Goal: Task Accomplishment & Management: Complete application form

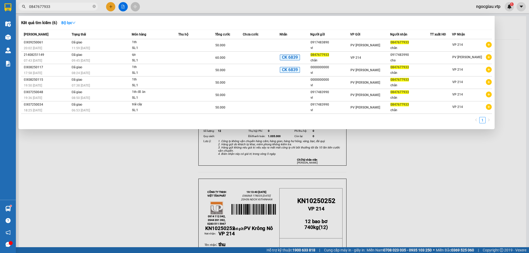
click at [63, 10] on span "0847677933" at bounding box center [57, 7] width 79 height 8
click at [58, 7] on input "0847677933" at bounding box center [60, 7] width 62 height 6
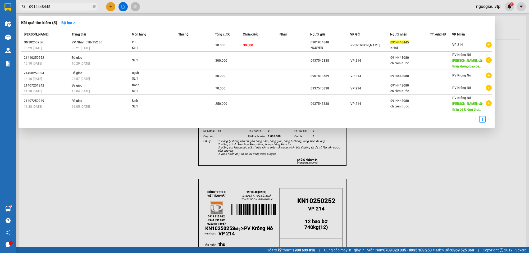
type input "0914448445"
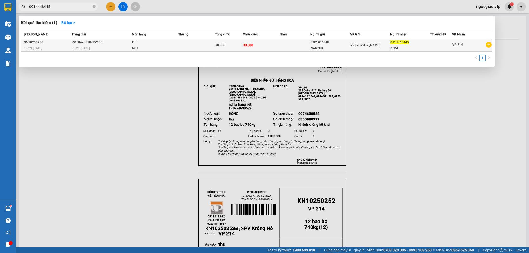
click at [168, 48] on div "SL: 1" at bounding box center [152, 48] width 40 height 6
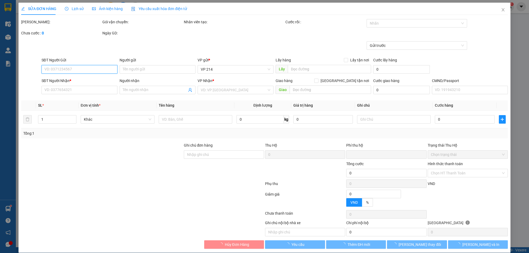
type input "1.500"
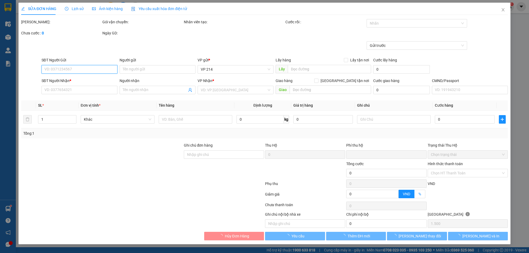
type input "0901934848"
type input "NGUYÊN"
type input "0914448445"
type input "KHẢI"
type input "0"
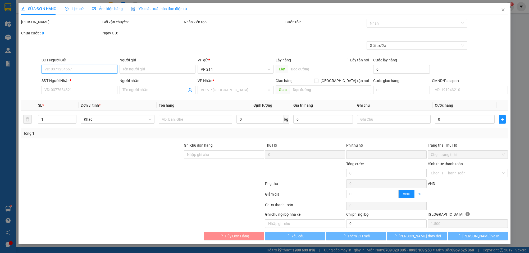
type input "30.000"
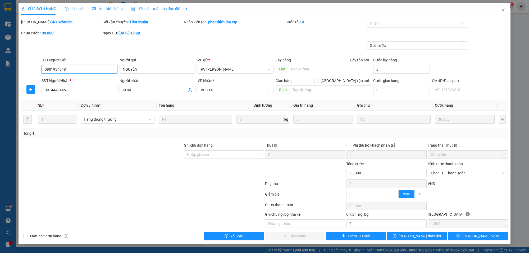
click at [438, 172] on span "Chọn HT Thanh Toán" at bounding box center [468, 173] width 74 height 8
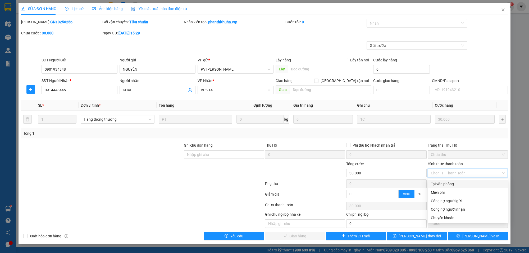
click at [446, 182] on div "Tại văn phòng" at bounding box center [468, 184] width 74 height 6
type input "0"
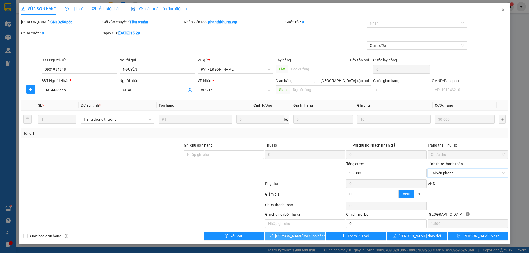
click at [297, 239] on span "[PERSON_NAME] và Giao hàng" at bounding box center [300, 236] width 51 height 6
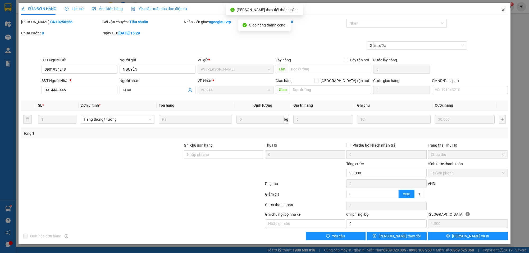
click at [503, 11] on icon "close" at bounding box center [503, 10] width 4 height 4
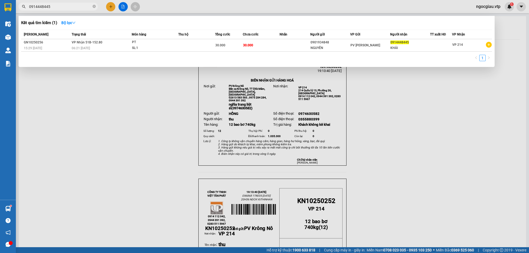
click at [52, 6] on input "0914448445" at bounding box center [60, 7] width 62 height 6
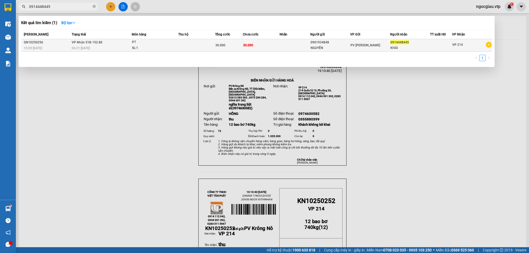
click at [233, 44] on div "30.000" at bounding box center [228, 45] width 27 height 6
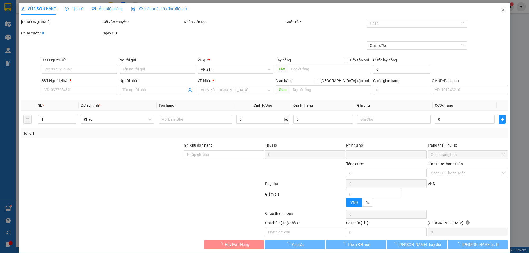
type input "1.500"
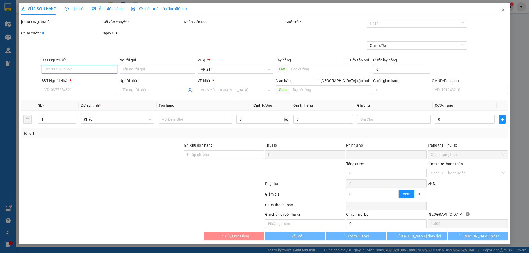
type input "0901934848"
type input "NGUYÊN"
type input "0914448445"
type input "KHẢI"
type input "0"
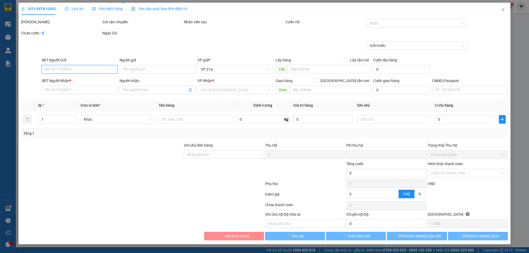
type input "30.000"
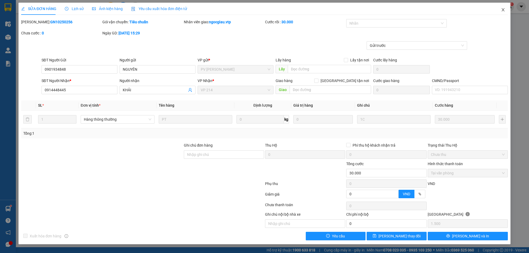
click at [503, 8] on icon "close" at bounding box center [503, 10] width 4 height 4
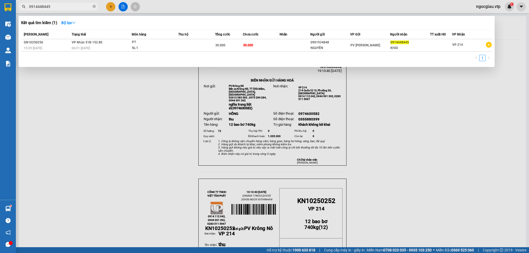
click at [59, 7] on input "0914448445" at bounding box center [60, 7] width 62 height 6
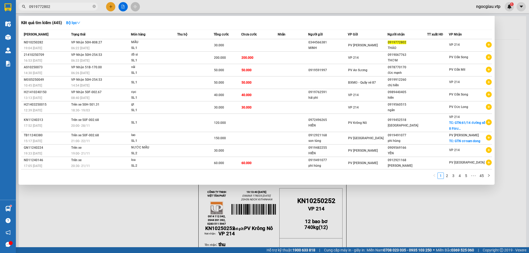
type input "0919772802"
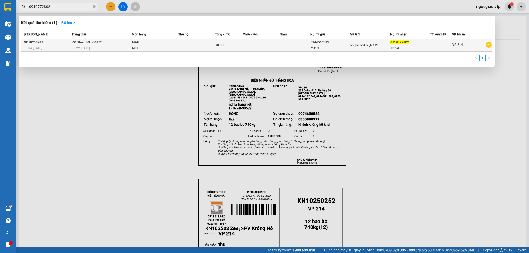
click at [277, 49] on td at bounding box center [261, 45] width 37 height 12
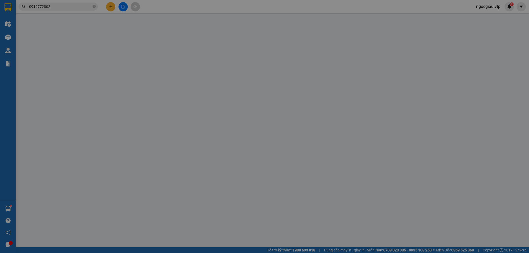
type input "0344566381"
type input "MINH"
type input "0919772802"
type input "THẢO"
type input "0"
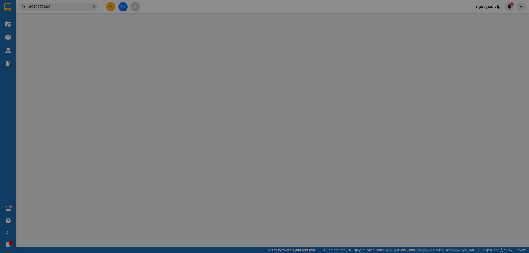
type input "30.000"
type input "1.500"
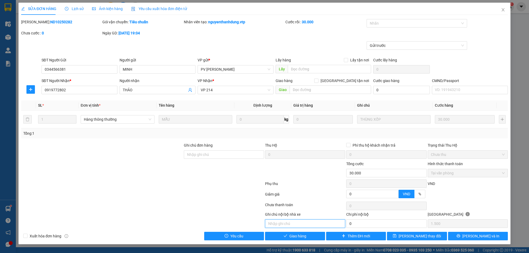
click at [296, 227] on input "text" at bounding box center [305, 223] width 80 height 8
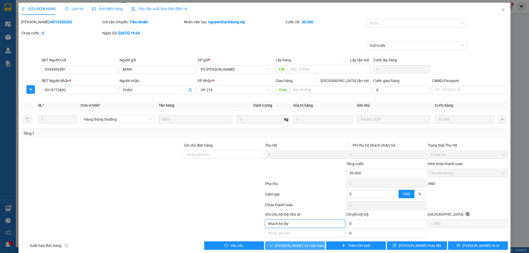
type input "khách ko lây"
click at [299, 246] on span "[PERSON_NAME] và Giao hàng" at bounding box center [300, 245] width 51 height 6
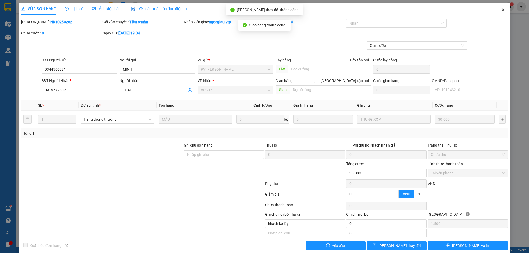
click at [501, 9] on icon "close" at bounding box center [503, 10] width 4 height 4
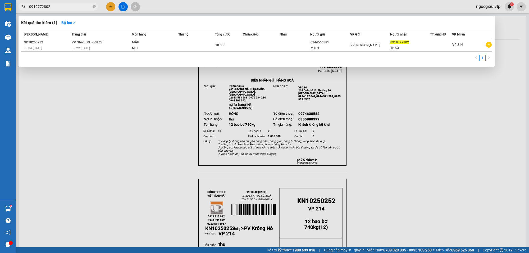
click at [66, 8] on input "0919772802" at bounding box center [60, 7] width 62 height 6
click at [430, 154] on div at bounding box center [264, 126] width 529 height 253
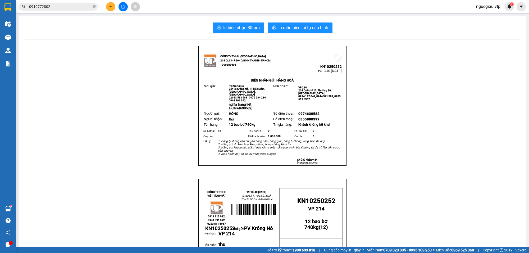
click at [57, 8] on input "0919772802" at bounding box center [60, 7] width 62 height 6
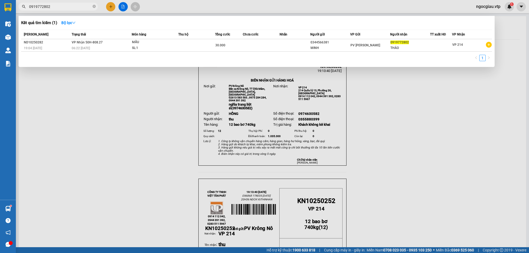
click at [57, 8] on input "0919772802" at bounding box center [60, 7] width 62 height 6
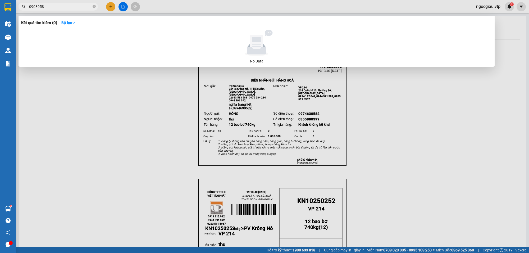
click at [398, 181] on div at bounding box center [264, 126] width 529 height 253
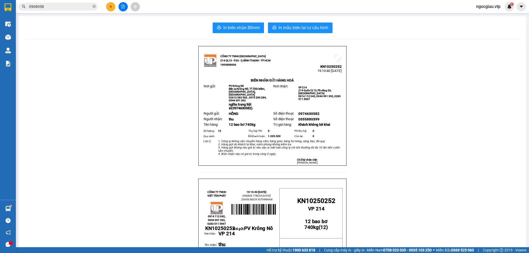
click at [58, 5] on input "0908958" at bounding box center [60, 7] width 62 height 6
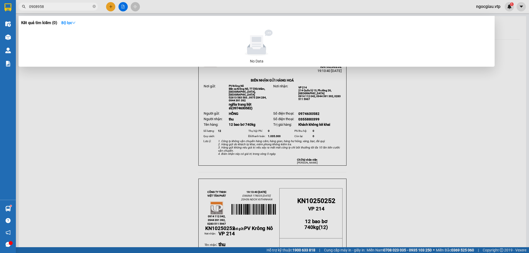
click at [58, 5] on input "0908958" at bounding box center [60, 7] width 62 height 6
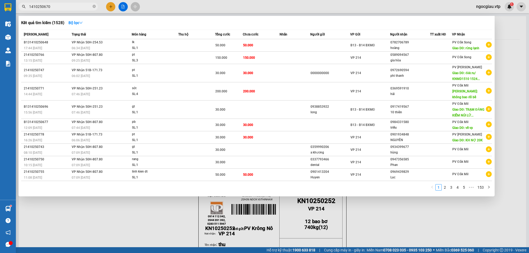
type input "1410250670"
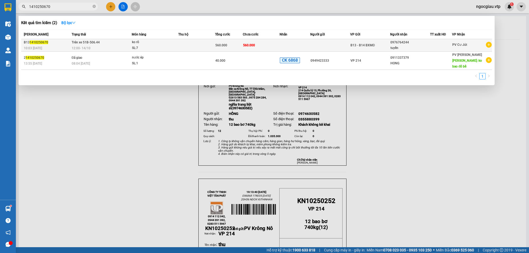
click at [310, 42] on td at bounding box center [330, 45] width 40 height 12
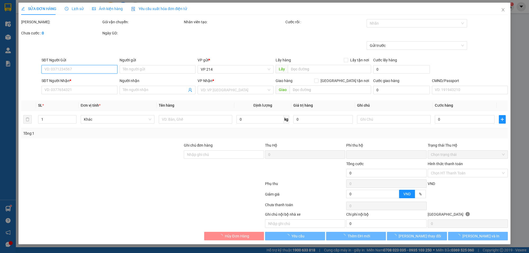
type input "28.000"
type input "0976764244"
type input "tuyến"
type input "0"
type input "560.000"
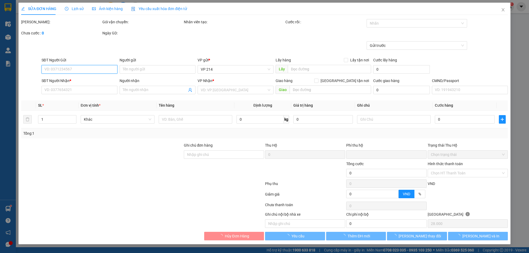
type input "560.000"
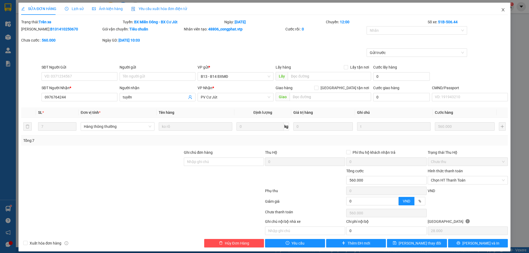
click at [501, 10] on icon "close" at bounding box center [503, 10] width 4 height 4
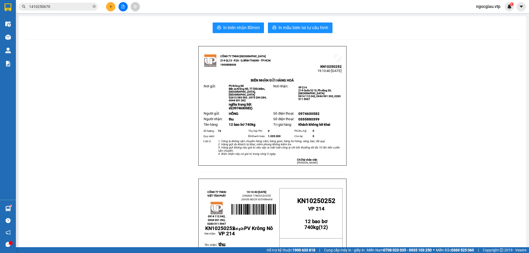
click at [53, 7] on input "1410250670" at bounding box center [60, 7] width 62 height 6
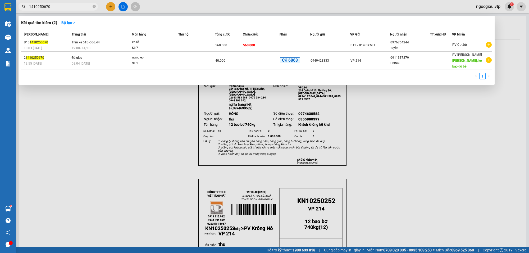
click at [53, 7] on input "1410250670" at bounding box center [60, 7] width 62 height 6
type input "0911770077"
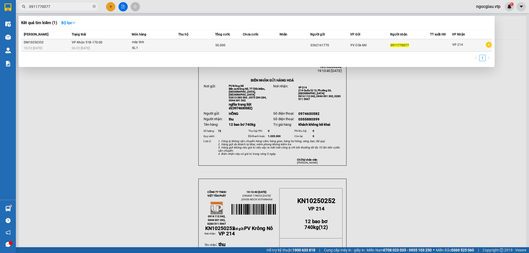
click at [254, 44] on td at bounding box center [261, 45] width 37 height 12
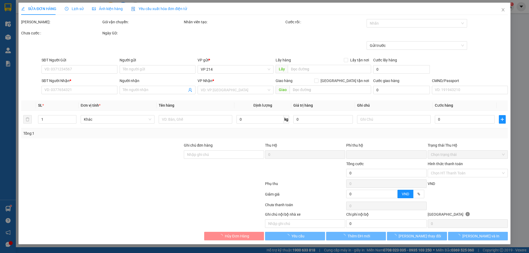
type input "0362161770"
type input "0911770077"
type input "0"
type input "50.000"
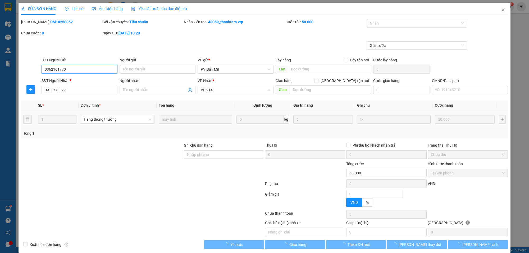
type input "2.500"
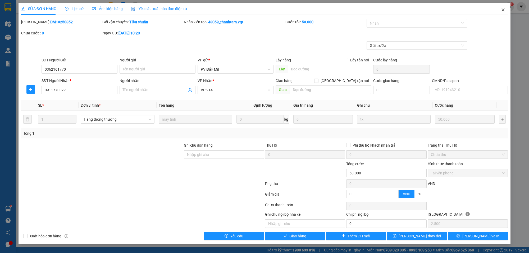
click at [503, 9] on icon "close" at bounding box center [503, 10] width 4 height 4
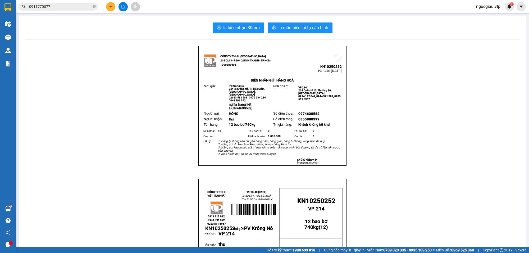
click at [59, 8] on input "0911770077" at bounding box center [60, 7] width 62 height 6
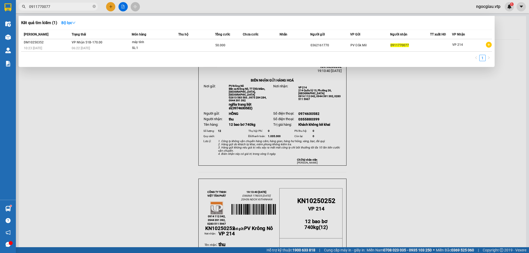
click at [59, 8] on input "0911770077" at bounding box center [60, 7] width 62 height 6
click at [67, 6] on input "0911770077" at bounding box center [60, 7] width 62 height 6
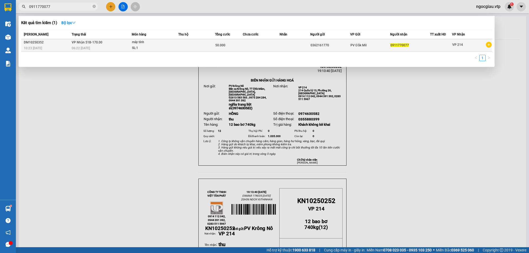
click at [239, 44] on div "50.000" at bounding box center [228, 45] width 27 height 6
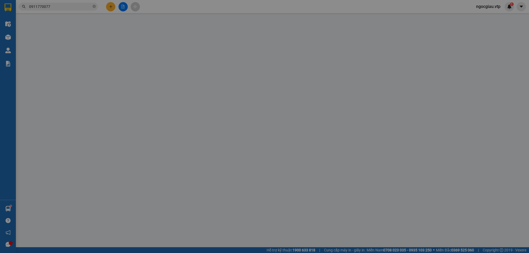
type input "0362161770"
type input "0911770077"
type input "0"
type input "50.000"
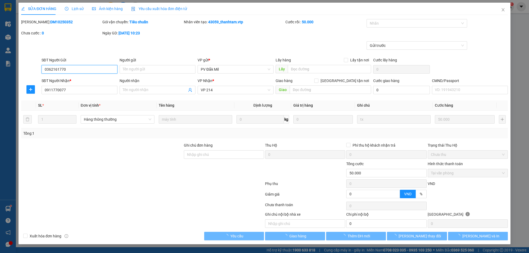
type input "2.500"
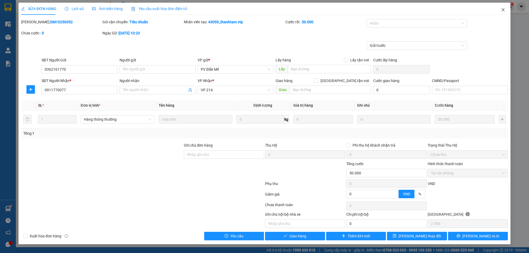
click at [502, 8] on icon "close" at bounding box center [503, 10] width 4 height 4
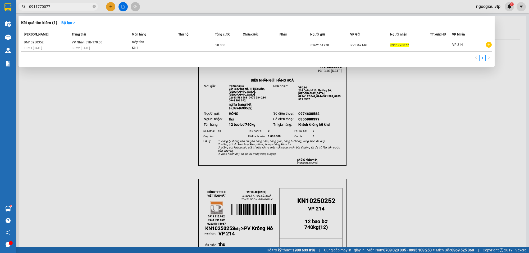
click at [62, 5] on input "0911770077" at bounding box center [60, 7] width 62 height 6
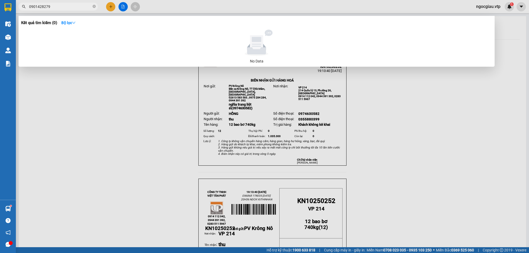
click at [59, 9] on input "0901428279" at bounding box center [60, 7] width 62 height 6
type input "03365"
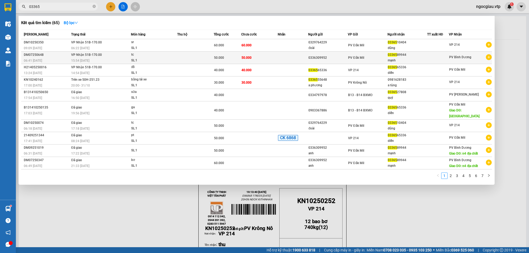
click at [174, 59] on span "tc SL: 1" at bounding box center [154, 57] width 46 height 11
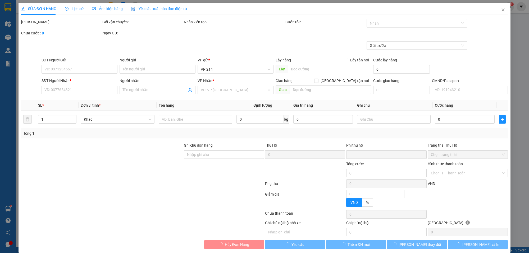
type input "2.500"
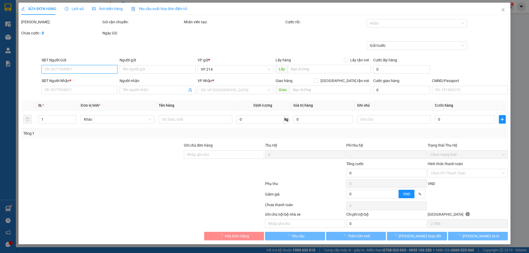
type input "0336309952"
type input "0336589944"
type input "mạnh"
type input "0"
type input "50.000"
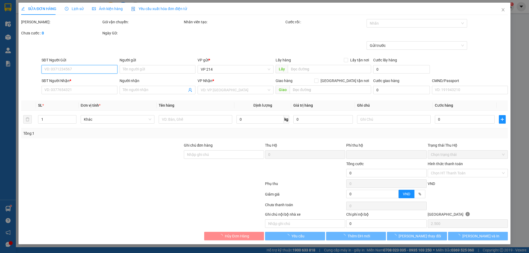
type input "50.000"
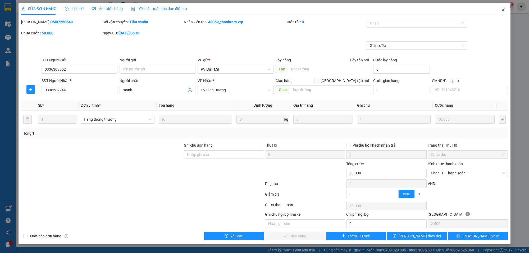
click at [501, 10] on icon "close" at bounding box center [503, 10] width 4 height 4
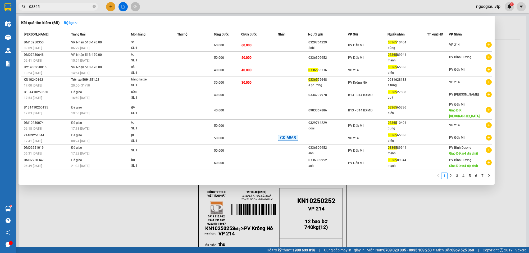
click at [55, 8] on input "03365" at bounding box center [60, 7] width 62 height 6
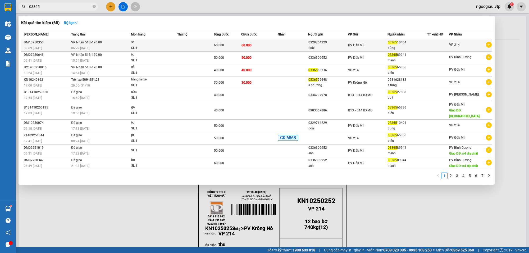
click at [189, 44] on td at bounding box center [195, 45] width 36 height 12
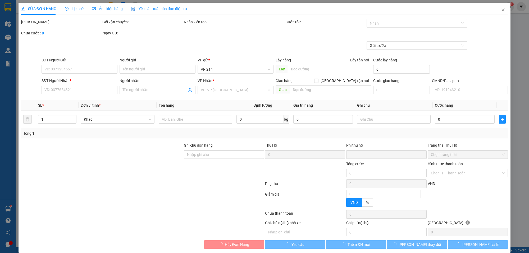
type input "0329764229"
type input "đoài"
type input "0336510404"
type input "dũng"
type input "0"
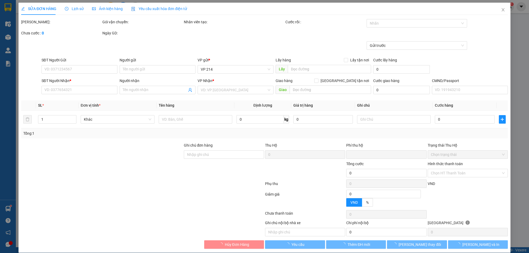
type input "60.000"
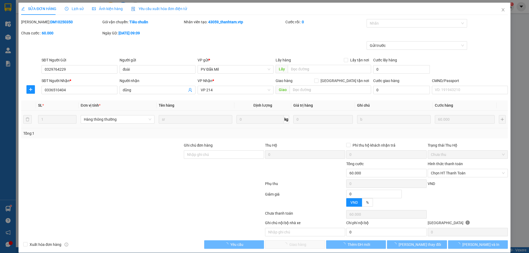
type input "3.000"
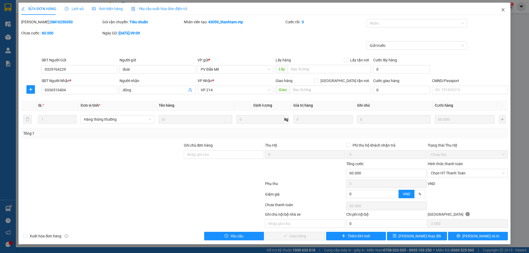
click at [505, 8] on span "Close" at bounding box center [502, 10] width 15 height 15
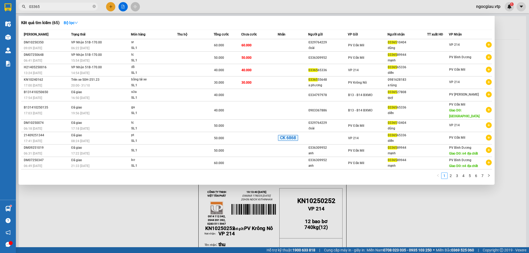
click at [45, 8] on input "03365" at bounding box center [60, 7] width 62 height 6
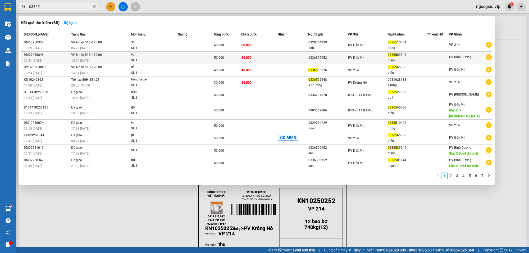
click at [364, 58] on span "PV Đắk Mil" at bounding box center [356, 58] width 16 height 4
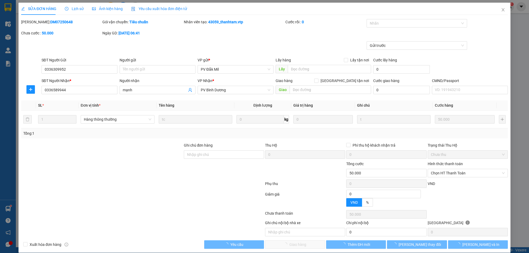
type input "2.500"
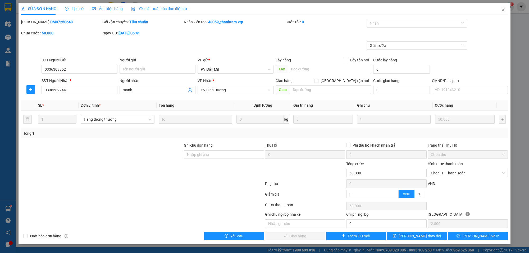
click at [74, 10] on span "Lịch sử" at bounding box center [74, 9] width 19 height 4
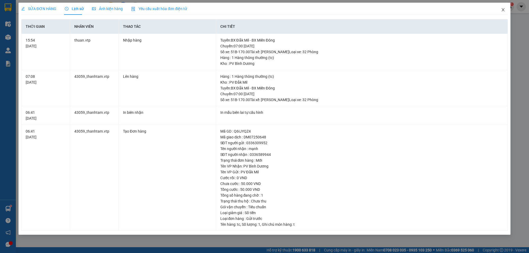
click at [504, 9] on icon "close" at bounding box center [503, 10] width 4 height 4
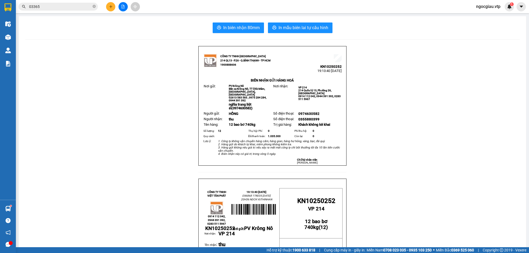
click at [65, 7] on input "03365" at bounding box center [60, 7] width 62 height 6
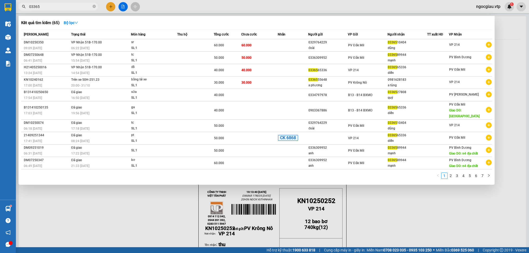
click at [65, 7] on input "03365" at bounding box center [60, 7] width 62 height 6
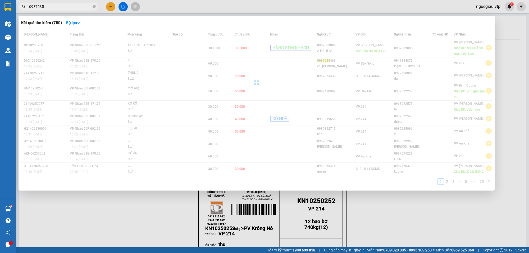
type input "0987035"
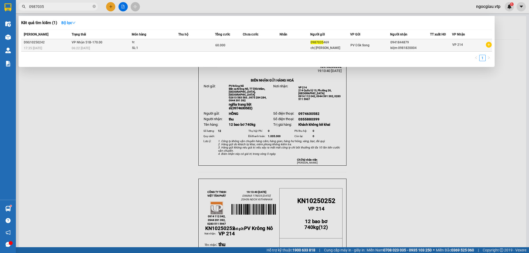
click at [258, 40] on td at bounding box center [261, 45] width 37 height 12
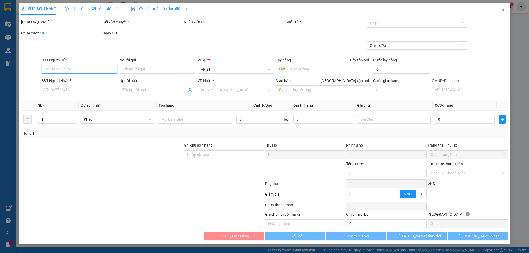
type input "3.000"
type input "0987035469"
type input "chị [PERSON_NAME]"
type input "0941844879"
type input "kiệm 0981820004"
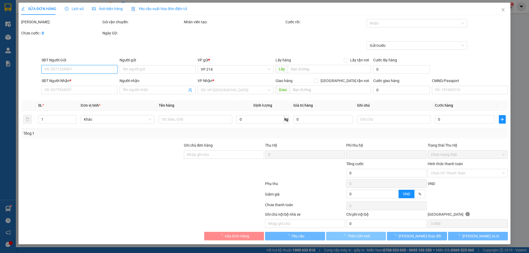
type input "0"
type input "60.000"
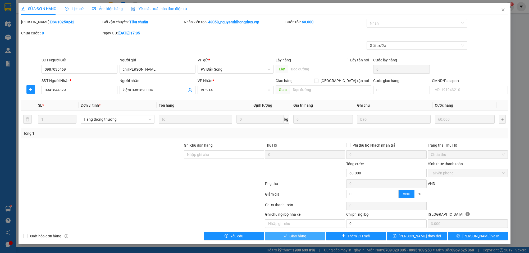
click at [302, 238] on span "Giao hàng" at bounding box center [297, 236] width 17 height 6
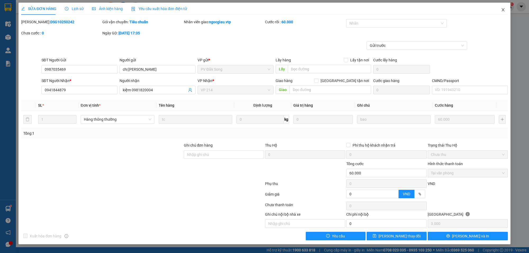
click at [503, 8] on icon "close" at bounding box center [503, 10] width 4 height 4
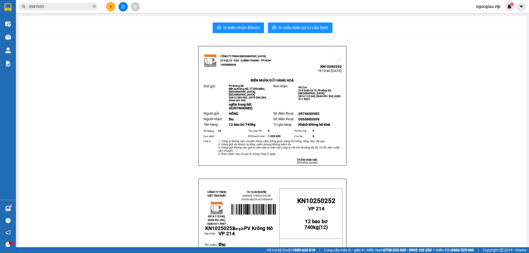
click at [48, 7] on input "0987035" at bounding box center [60, 7] width 62 height 6
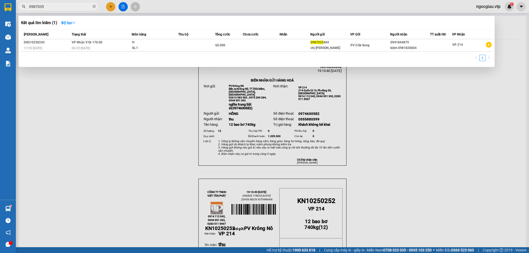
click at [48, 7] on input "0987035" at bounding box center [60, 7] width 62 height 6
type input "0772516607"
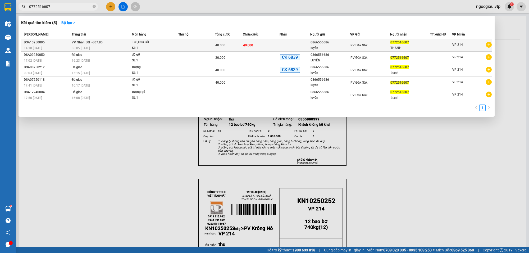
click at [270, 47] on td "40.000" at bounding box center [261, 45] width 37 height 12
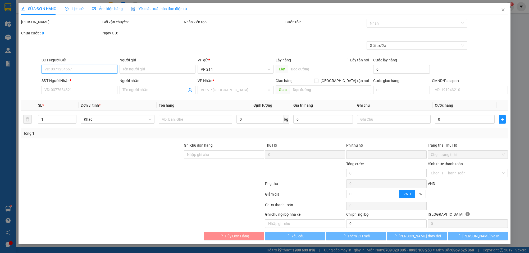
type input "2.000"
type input "0866556686"
type input "luyến"
type input "0772516607"
type input "THANH"
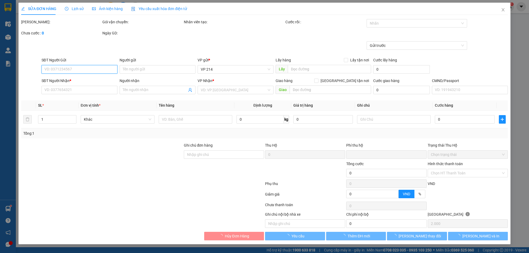
type input "0"
type input "40.000"
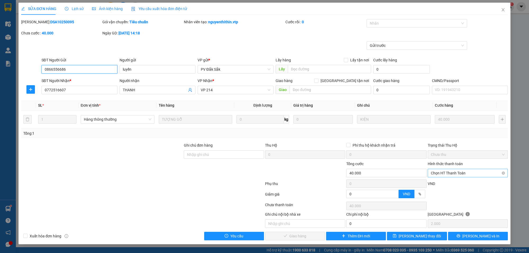
click at [441, 174] on span "Chọn HT Thanh Toán" at bounding box center [468, 173] width 74 height 8
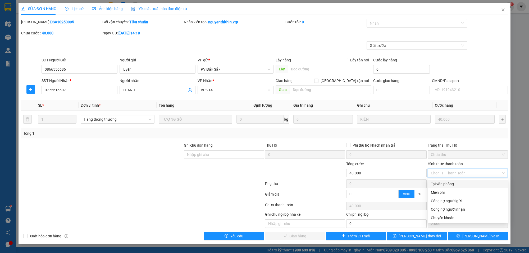
click at [443, 184] on div "Tại văn phòng" at bounding box center [468, 184] width 74 height 6
type input "0"
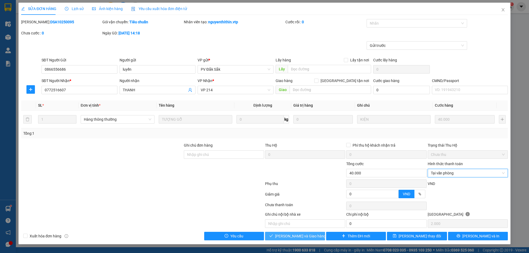
click at [309, 237] on span "[PERSON_NAME] và Giao hàng" at bounding box center [300, 236] width 51 height 6
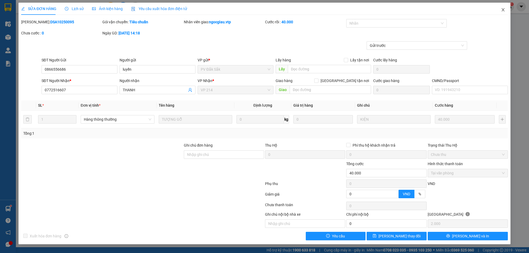
click at [504, 10] on icon "close" at bounding box center [503, 10] width 4 height 4
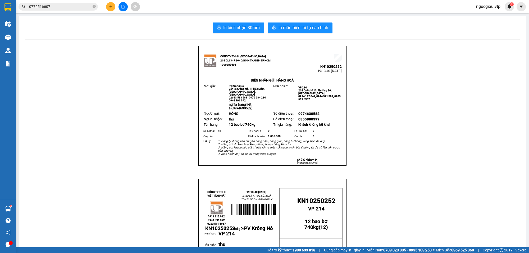
click at [55, 7] on input "0772516607" at bounding box center [60, 7] width 62 height 6
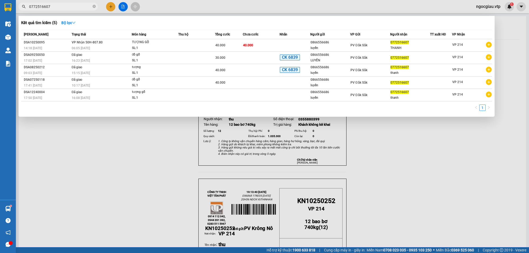
click at [55, 7] on input "0772516607" at bounding box center [60, 7] width 62 height 6
click at [430, 170] on div at bounding box center [264, 126] width 529 height 253
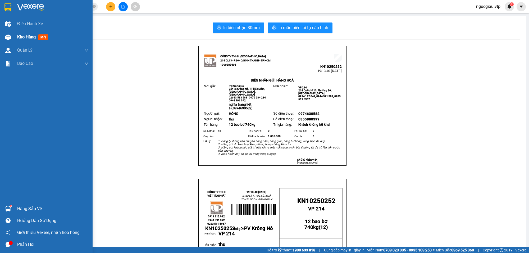
click at [10, 37] on img at bounding box center [8, 37] width 6 height 6
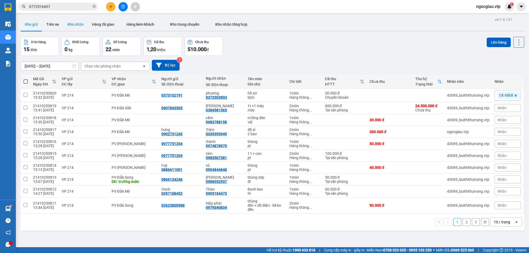
click at [72, 23] on button "Kho nhận" at bounding box center [75, 24] width 25 height 13
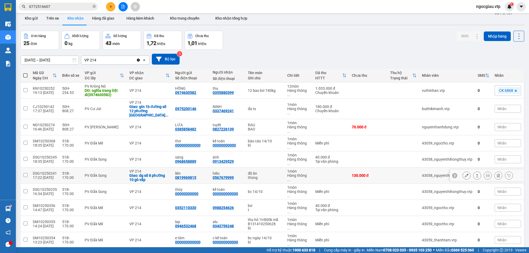
scroll to position [24, 0]
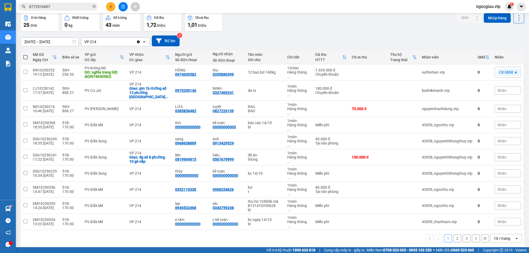
click at [499, 235] on div "10 / trang" at bounding box center [501, 237] width 16 height 5
click at [499, 196] on span "100 / trang" at bounding box center [498, 197] width 19 height 5
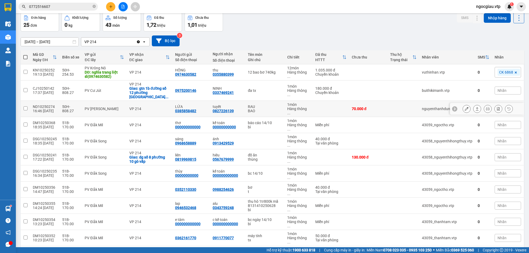
click at [462, 104] on button at bounding box center [465, 108] width 7 height 9
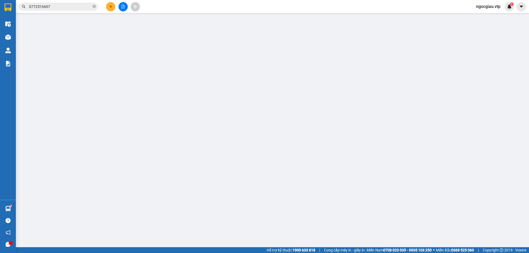
type input "0385858482"
type input "LỨA"
type input "0827226139"
type input "tuyết"
type input "0"
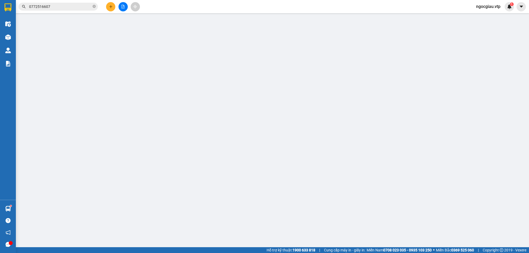
type input "70.000"
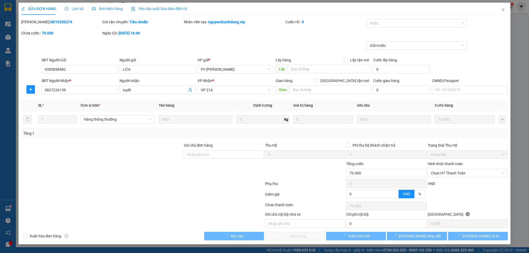
type input "3.500"
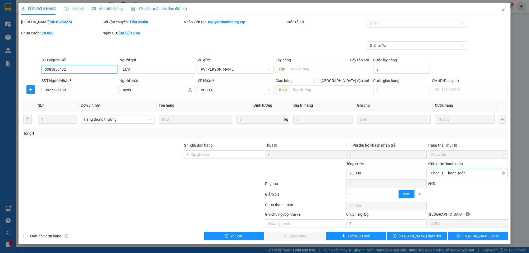
click at [451, 172] on span "Chọn HT Thanh Toán" at bounding box center [468, 173] width 74 height 8
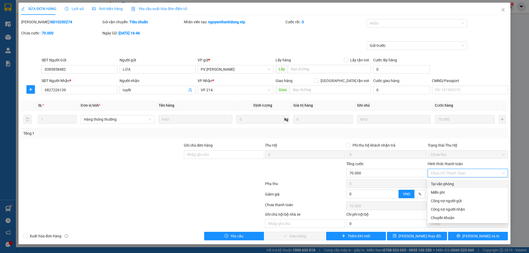
click at [441, 183] on div "Tại văn phòng" at bounding box center [468, 184] width 74 height 6
type input "0"
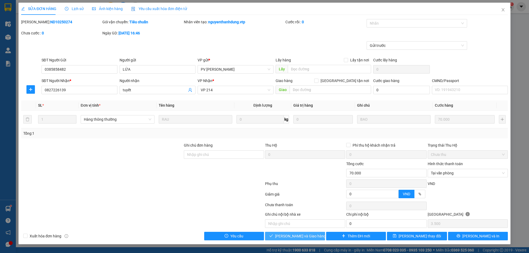
click at [300, 235] on span "[PERSON_NAME] và Giao hàng" at bounding box center [300, 236] width 51 height 6
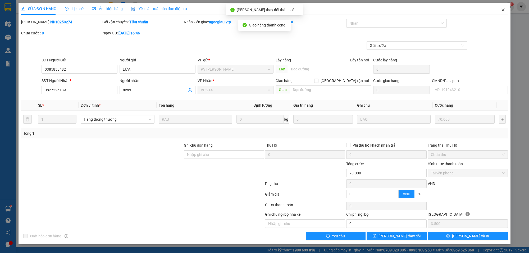
click at [504, 8] on icon "close" at bounding box center [503, 10] width 4 height 4
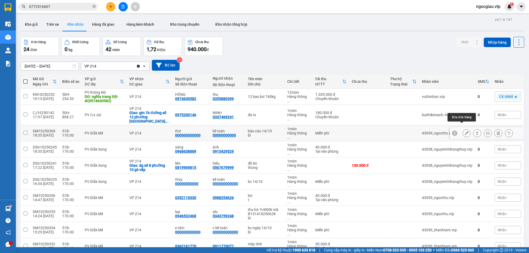
click at [464, 131] on icon at bounding box center [466, 133] width 4 height 4
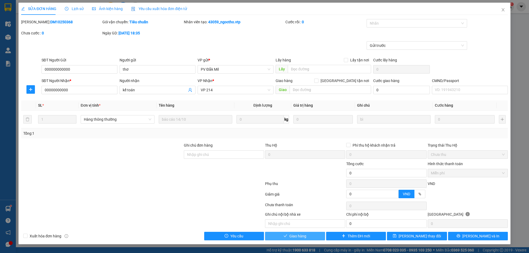
click at [309, 237] on button "Giao hàng" at bounding box center [295, 236] width 60 height 8
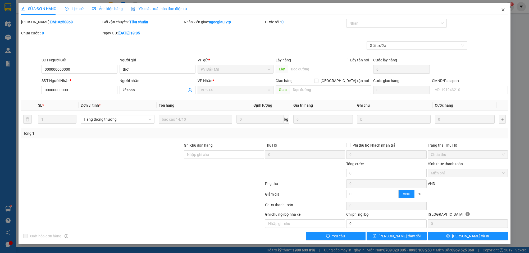
click at [503, 10] on icon "close" at bounding box center [502, 9] width 3 height 3
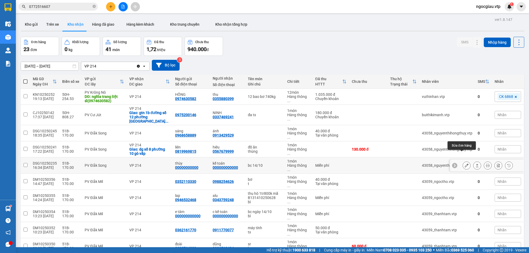
click at [463, 161] on button at bounding box center [465, 165] width 7 height 9
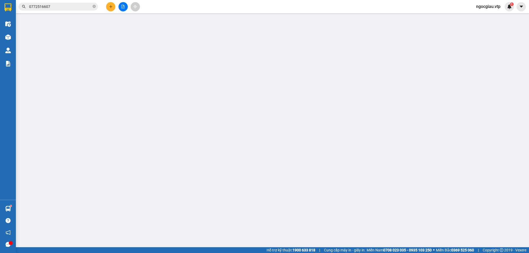
type input "00000000000"
type input "thùy"
type input "000000000000"
type input "kế toán"
type input "0"
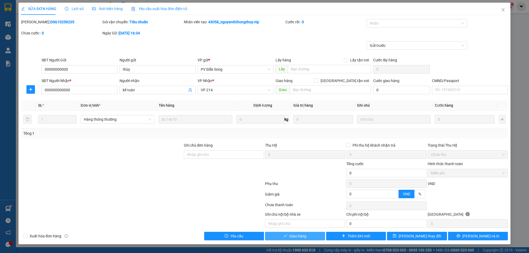
click at [307, 235] on button "Giao hàng" at bounding box center [295, 236] width 60 height 8
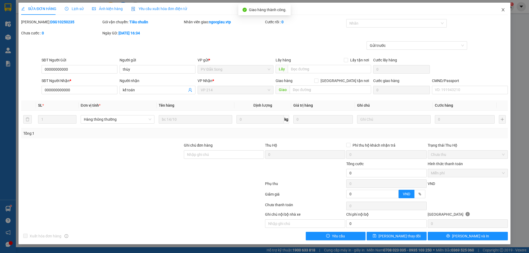
click at [506, 7] on span "Close" at bounding box center [502, 10] width 15 height 15
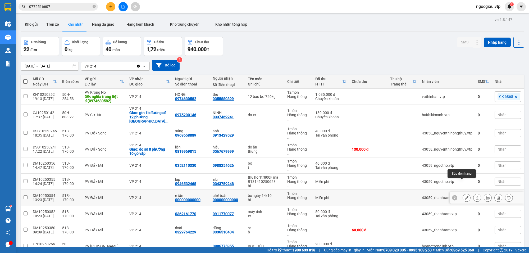
click at [464, 196] on icon at bounding box center [466, 198] width 4 height 4
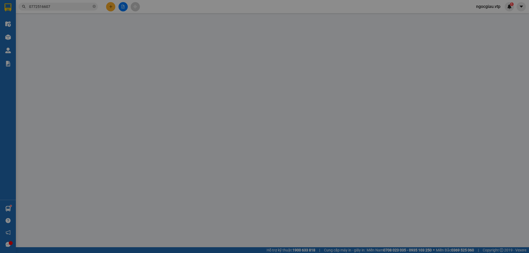
type input "000000000000"
type input "e tâm"
type input "000000000000"
type input "c kế toán"
type input "0"
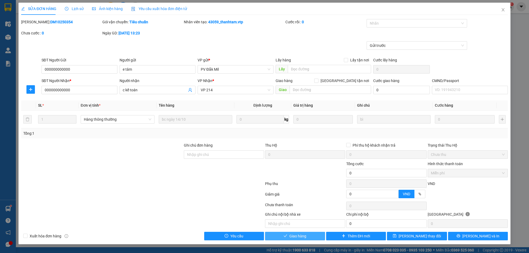
click at [302, 237] on span "Giao hàng" at bounding box center [297, 236] width 17 height 6
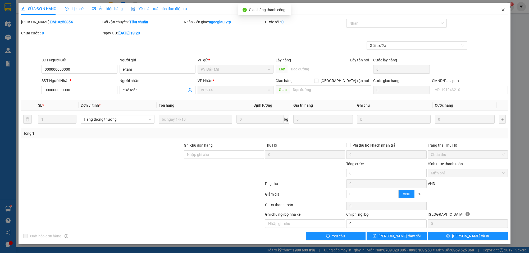
click at [505, 8] on span "Close" at bounding box center [502, 10] width 15 height 15
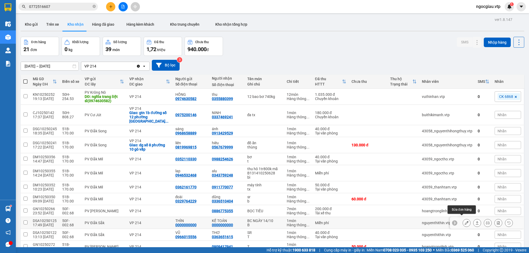
click at [462, 221] on button at bounding box center [465, 222] width 7 height 9
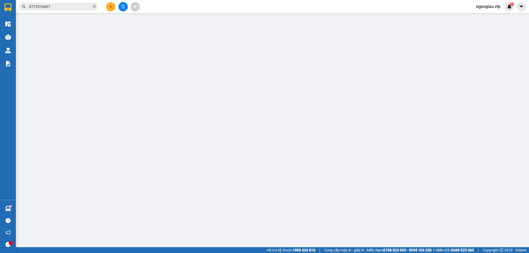
type input "0000000000"
type input "THÌN"
type input "0000000000"
type input "KẾ TOÁN"
type input "0"
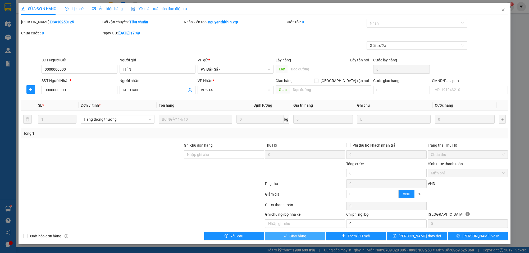
click at [311, 237] on button "Giao hàng" at bounding box center [295, 236] width 60 height 8
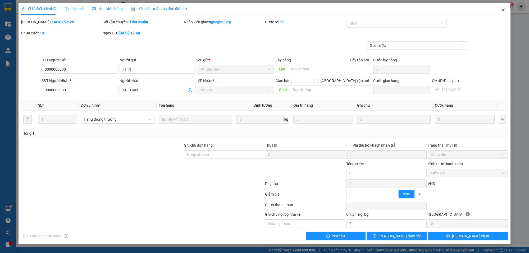
click at [504, 6] on span "Close" at bounding box center [502, 10] width 15 height 15
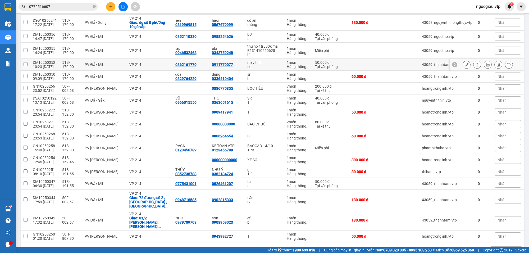
scroll to position [128, 0]
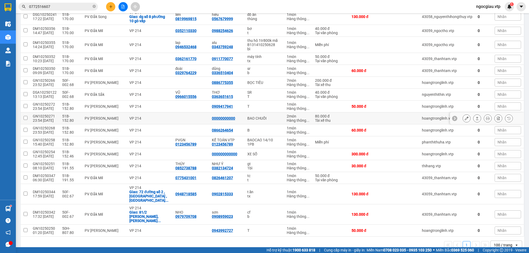
click at [466, 114] on div at bounding box center [487, 118] width 50 height 8
click at [464, 116] on icon at bounding box center [466, 118] width 4 height 4
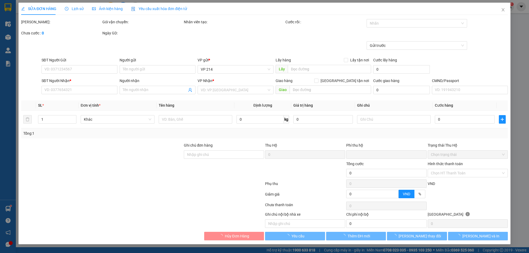
type input "00000000000"
type input "0"
type input "80.000"
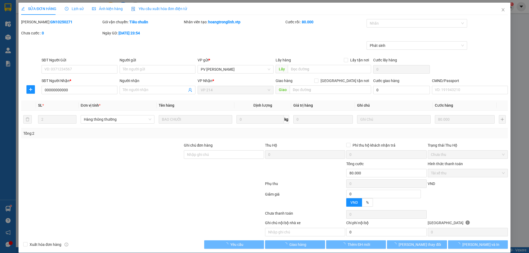
type input "16.000"
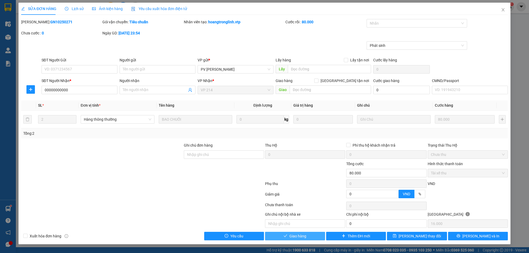
click at [303, 234] on span "Giao hàng" at bounding box center [297, 236] width 17 height 6
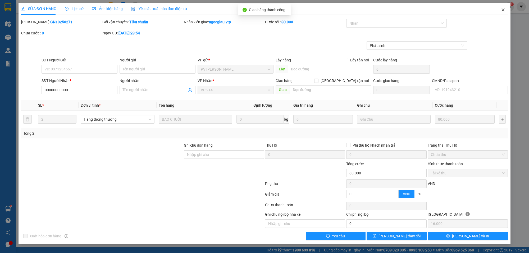
click at [503, 10] on icon "close" at bounding box center [502, 9] width 3 height 3
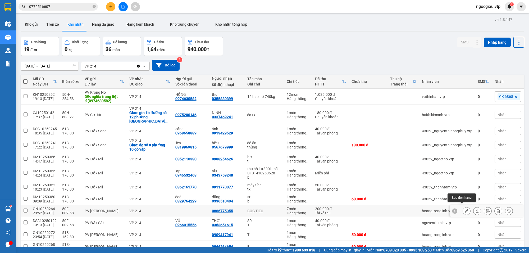
click at [464, 209] on icon at bounding box center [466, 211] width 4 height 4
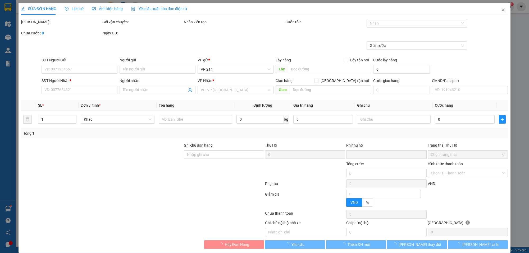
type input "0886775355"
type input "0"
type input "200.000"
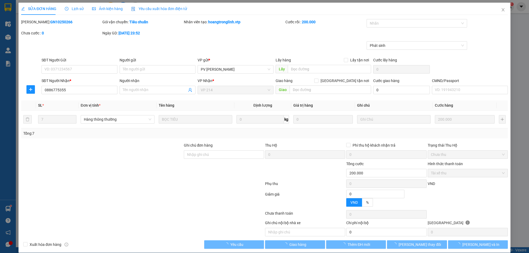
type input "40.000"
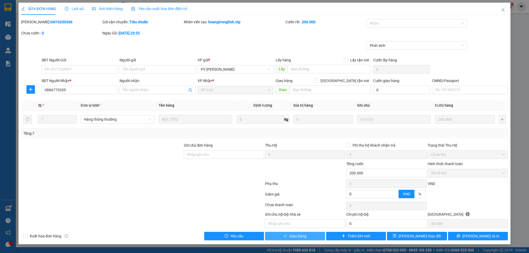
click at [297, 233] on button "Giao hàng" at bounding box center [295, 236] width 60 height 8
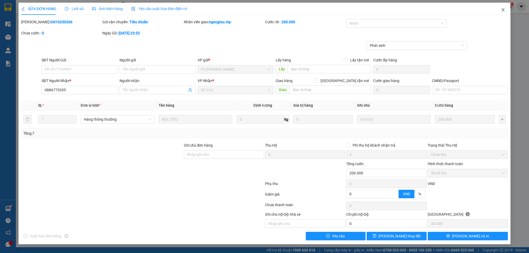
click at [504, 10] on icon "close" at bounding box center [503, 10] width 4 height 4
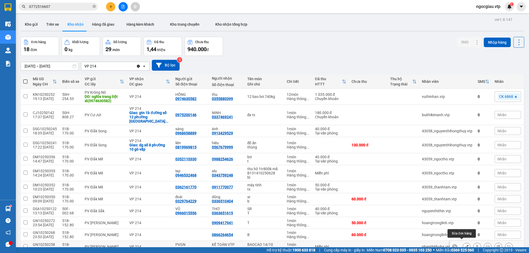
click at [464, 244] on icon at bounding box center [466, 246] width 4 height 4
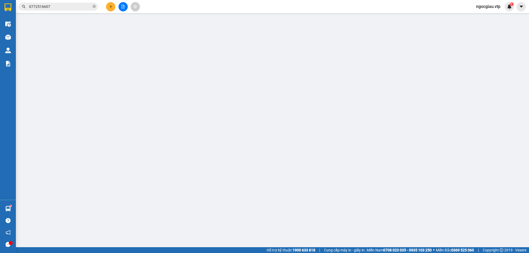
type input "0123456789"
type input "PVGN"
type input "0123456789"
type input "KẾ TOÁN VTP"
type input "0"
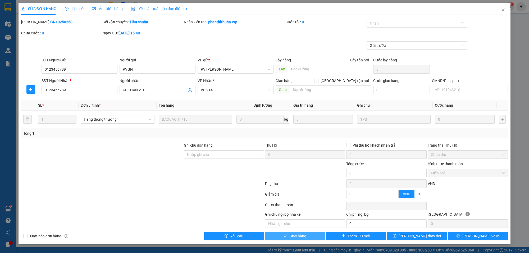
click at [313, 233] on button "Giao hàng" at bounding box center [295, 236] width 60 height 8
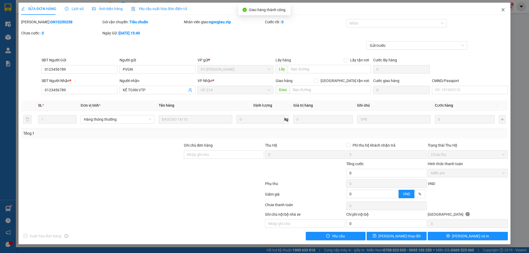
click at [505, 10] on span "Close" at bounding box center [502, 10] width 15 height 15
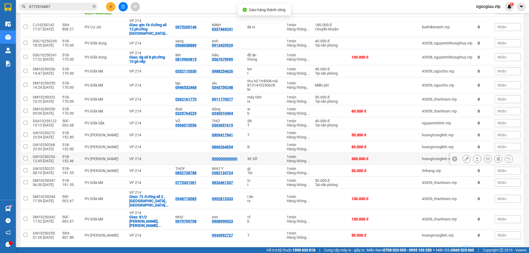
scroll to position [92, 0]
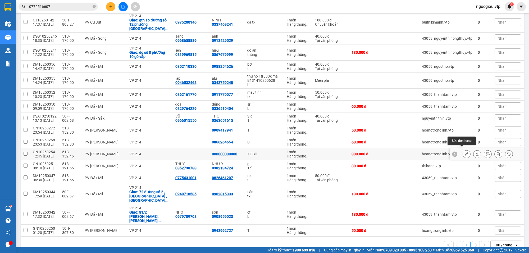
click at [462, 149] on button at bounding box center [465, 153] width 7 height 9
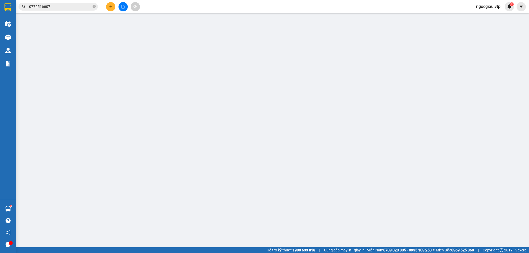
type input "000000000000"
type input "0"
type input "300.000"
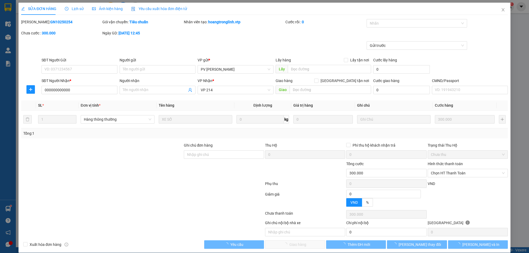
type input "15.000"
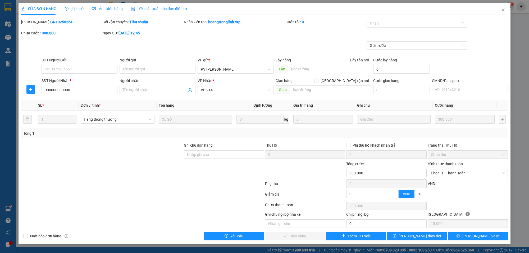
click at [77, 9] on span "Lịch sử" at bounding box center [74, 9] width 19 height 4
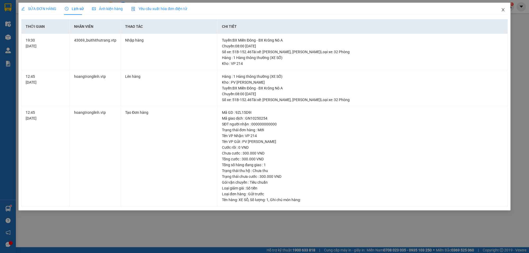
click at [504, 8] on icon "close" at bounding box center [503, 10] width 4 height 4
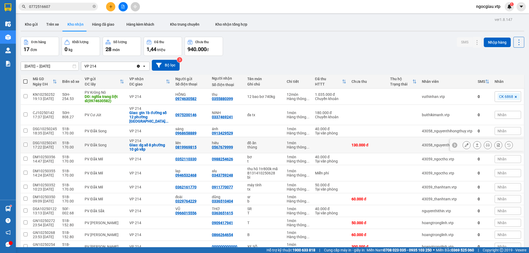
scroll to position [92, 0]
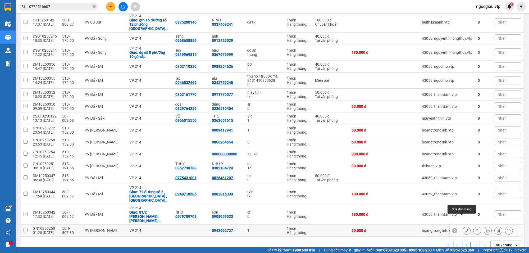
click at [464, 228] on icon at bounding box center [466, 230] width 4 height 4
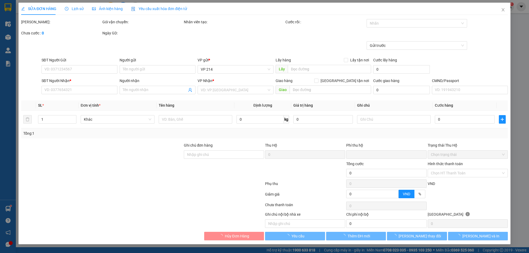
type input "0943992727"
type input "0"
type input "50.000"
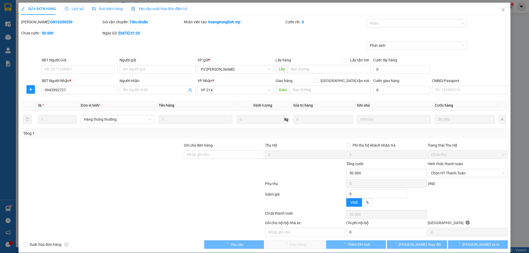
type input "10.000"
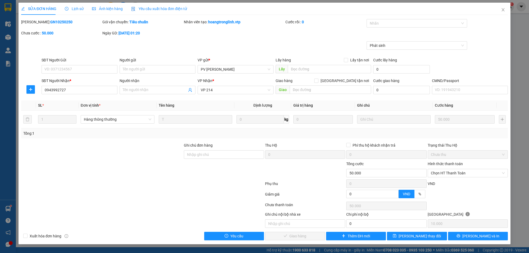
click at [74, 10] on span "Lịch sử" at bounding box center [74, 9] width 19 height 4
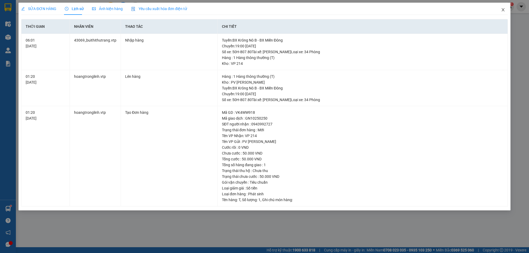
click at [504, 9] on icon "close" at bounding box center [502, 9] width 3 height 3
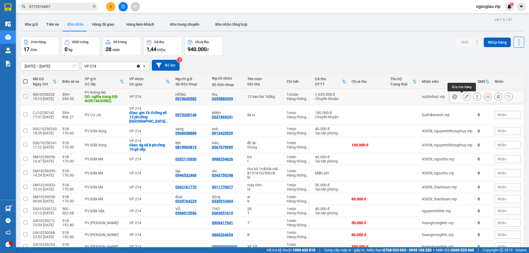
click at [464, 97] on button at bounding box center [465, 96] width 7 height 9
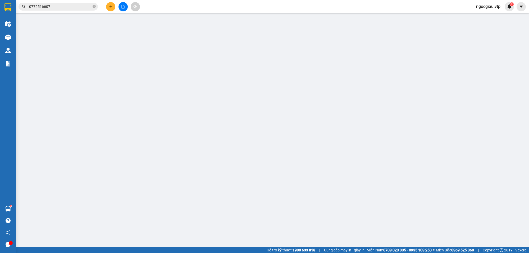
type input "0974630582"
type input "HỒNG"
type input "nghĩa trang liệt sĩ(0974630582)"
type input "0355880399"
type input "thu"
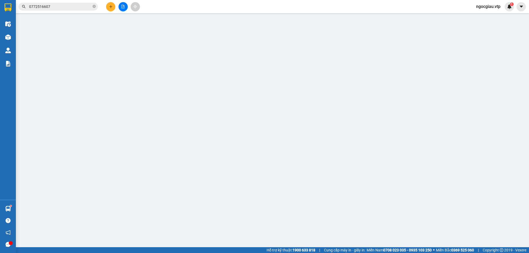
type input "EX6868 1TR035 [DATE] 20H36 NDCK VUTHINHAN"
type input "0"
type input "1.035.000"
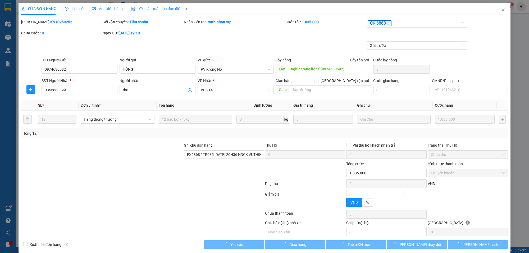
type input "51.750"
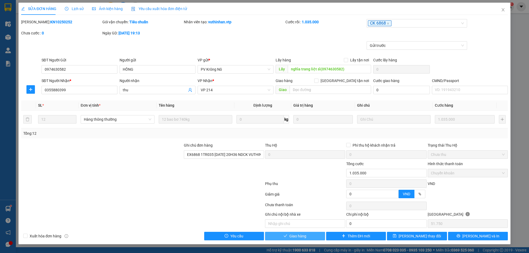
click at [295, 237] on span "Giao hàng" at bounding box center [297, 236] width 17 height 6
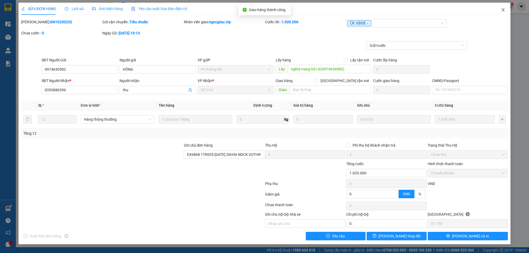
click at [502, 9] on icon "close" at bounding box center [503, 10] width 4 height 4
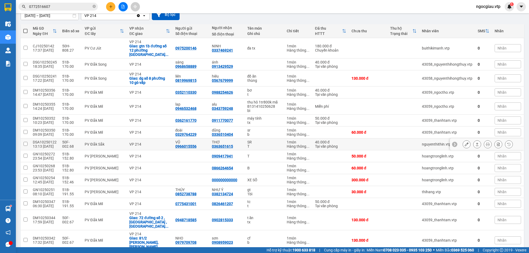
scroll to position [76, 0]
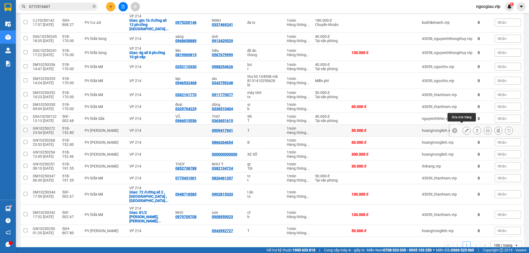
click at [464, 126] on button at bounding box center [465, 130] width 7 height 9
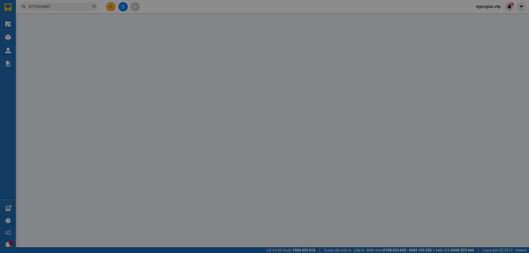
type input "0909417941"
type input "0"
type input "50.000"
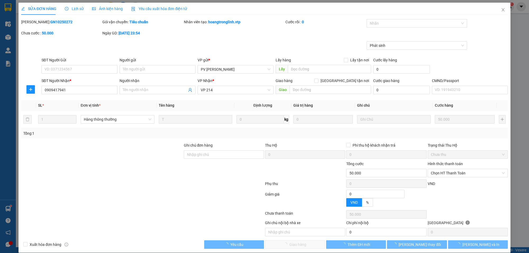
type input "10.000"
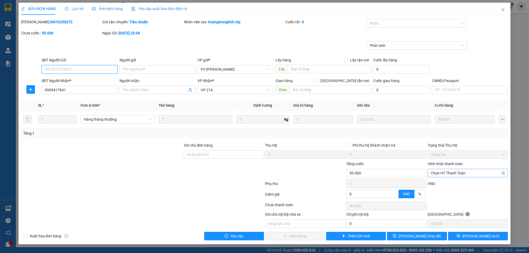
click at [452, 173] on span "Chọn HT Thanh Toán" at bounding box center [468, 173] width 74 height 8
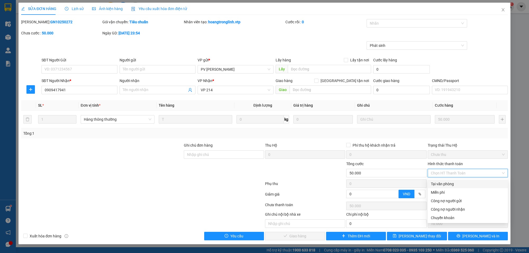
click at [443, 183] on div "Tại văn phòng" at bounding box center [468, 184] width 74 height 6
type input "0"
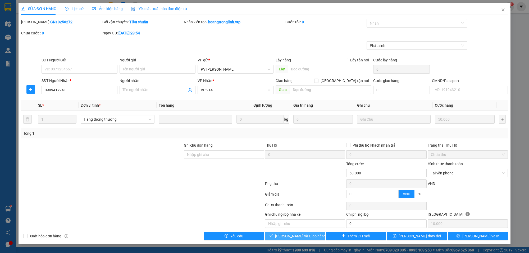
click at [304, 235] on span "[PERSON_NAME] và Giao hàng" at bounding box center [300, 236] width 51 height 6
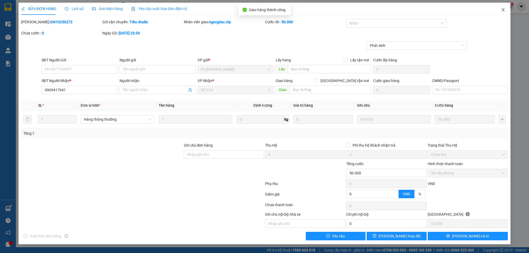
click at [501, 8] on icon "close" at bounding box center [503, 10] width 4 height 4
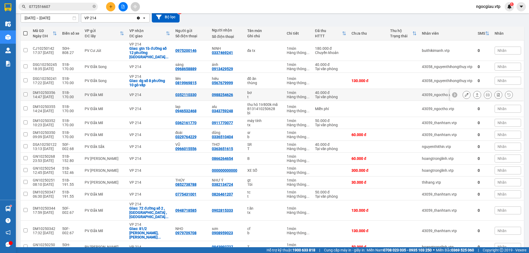
scroll to position [64, 0]
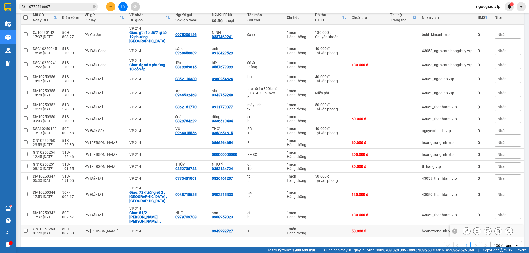
click at [117, 229] on div "PV [PERSON_NAME]" at bounding box center [104, 231] width 39 height 4
checkbox input "true"
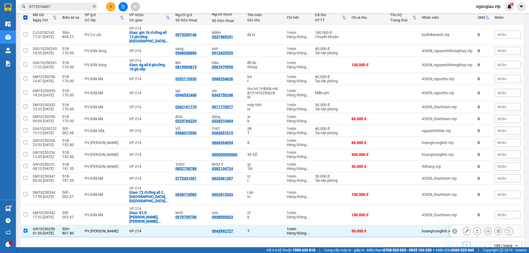
click at [464, 229] on icon at bounding box center [466, 231] width 4 height 4
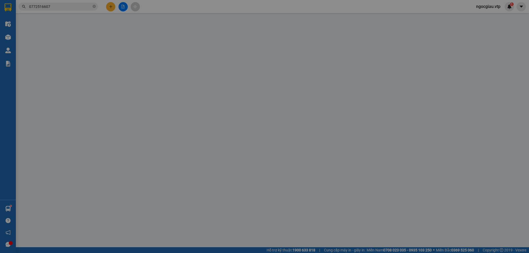
type input "0943992727"
type input "0"
type input "50.000"
type input "10.000"
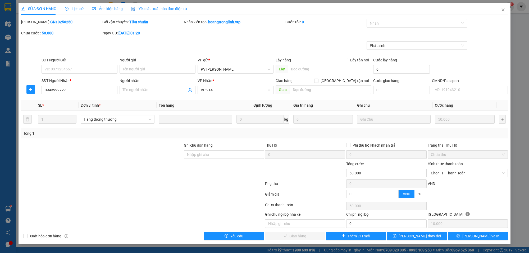
click at [79, 9] on span "Lịch sử" at bounding box center [74, 9] width 19 height 4
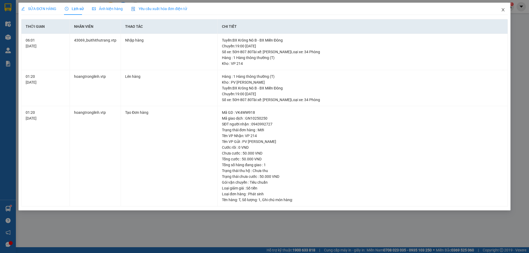
click at [504, 8] on icon "close" at bounding box center [502, 9] width 3 height 3
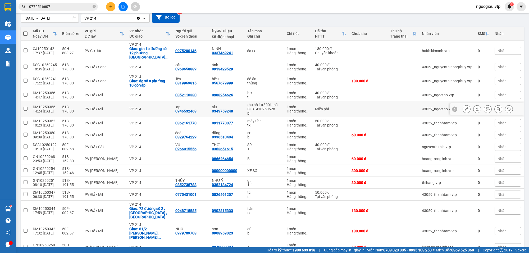
scroll to position [64, 0]
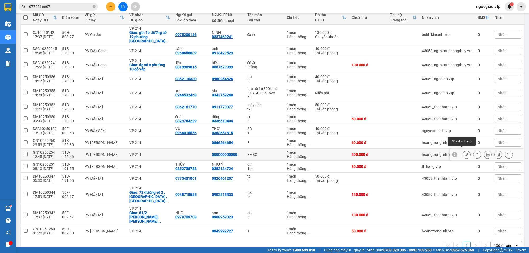
click at [463, 152] on button at bounding box center [465, 154] width 7 height 9
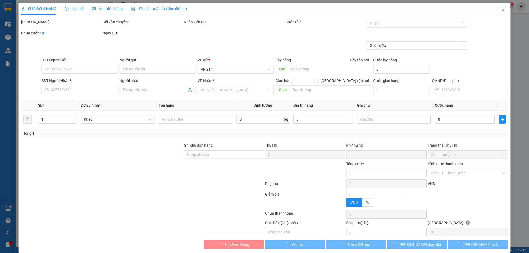
type input "15.000"
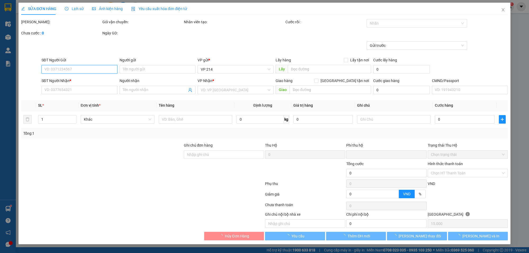
type input "000000000000"
type input "0"
type input "300.000"
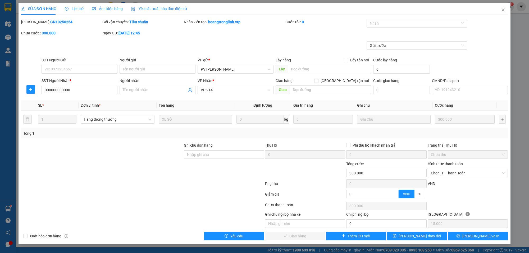
click at [75, 8] on span "Lịch sử" at bounding box center [74, 9] width 19 height 4
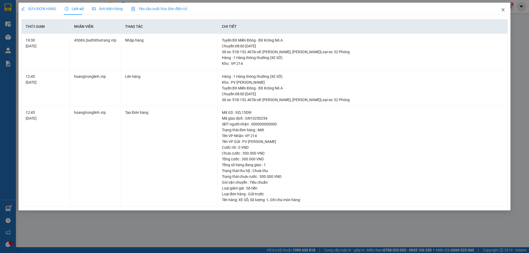
click at [505, 10] on span "Close" at bounding box center [502, 10] width 15 height 15
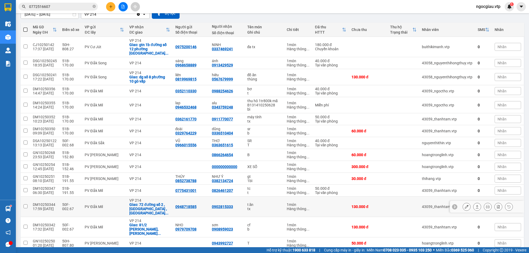
scroll to position [64, 0]
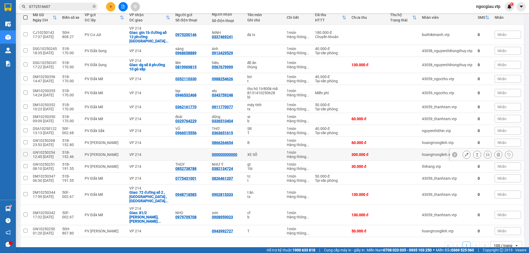
click at [154, 152] on div "VP 214" at bounding box center [149, 154] width 40 height 4
checkbox input "true"
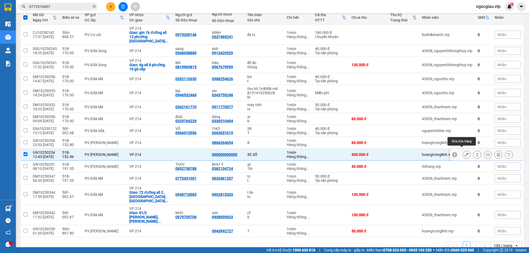
click at [464, 152] on icon at bounding box center [466, 154] width 4 height 4
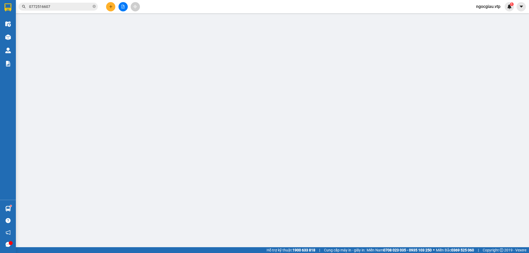
type input "15.000"
type input "000000000000"
type input "0"
type input "300.000"
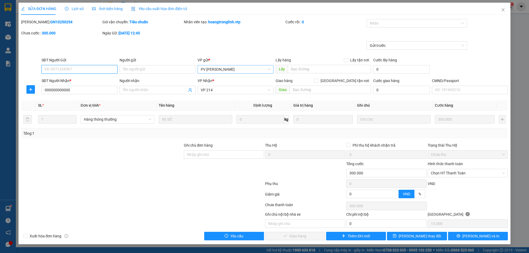
click at [227, 68] on span "PV [PERSON_NAME]" at bounding box center [236, 69] width 70 height 8
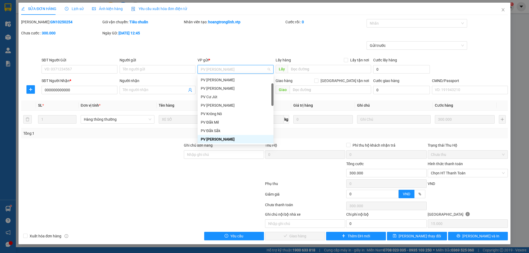
type input "m"
click at [212, 107] on div "B13 - B14 BXMĐ" at bounding box center [236, 105] width 70 height 6
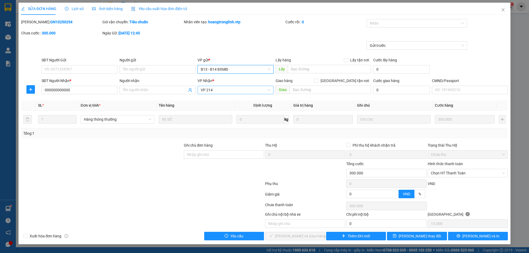
click at [221, 89] on span "VP 214" at bounding box center [236, 90] width 70 height 8
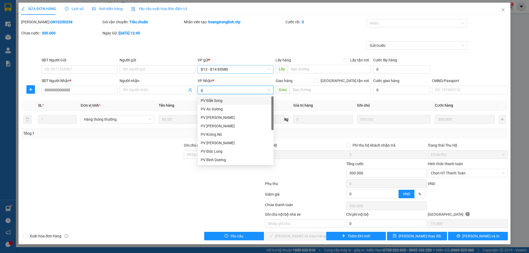
type input "gn"
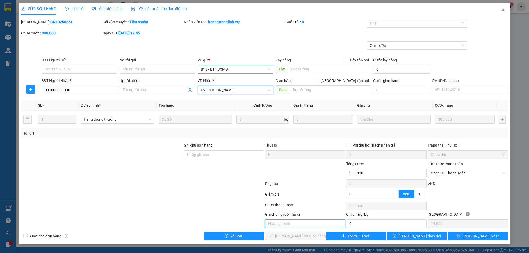
click at [286, 225] on input "text" at bounding box center [305, 223] width 80 height 8
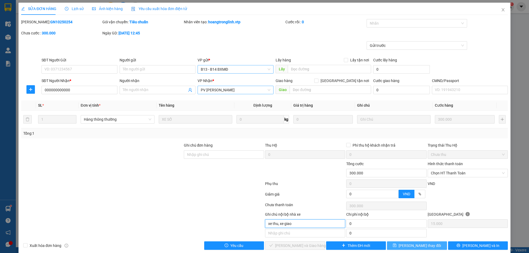
type input "xe thu, xe giao"
click at [414, 247] on span "[PERSON_NAME] thay đổi" at bounding box center [419, 245] width 42 height 6
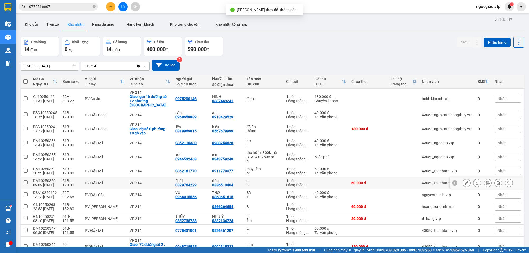
scroll to position [52, 0]
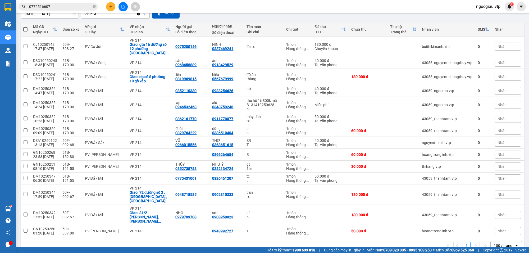
click at [61, 7] on input "0772516607" at bounding box center [60, 7] width 62 height 6
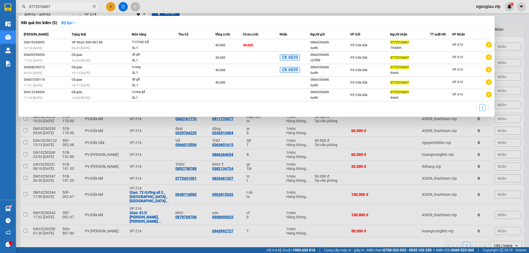
click at [61, 7] on input "0772516607" at bounding box center [60, 7] width 62 height 6
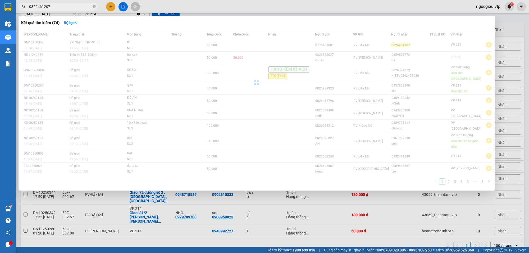
type input "0826461207"
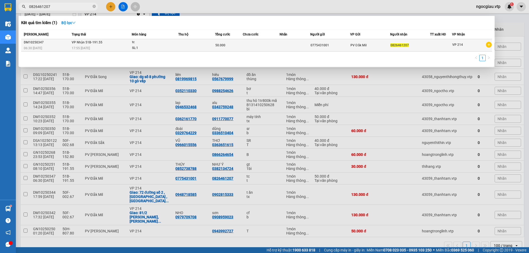
click at [255, 48] on td at bounding box center [261, 45] width 37 height 12
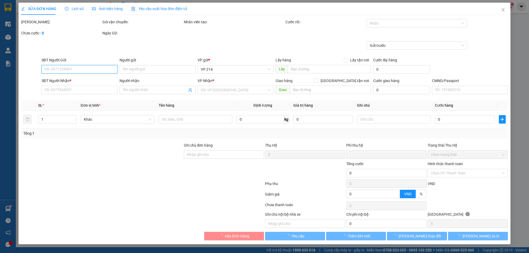
type input "2.500"
type input "0775431001"
type input "0826461207"
type input "0"
type input "50.000"
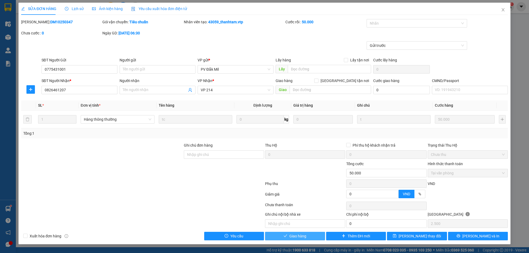
click at [308, 239] on button "Giao hàng" at bounding box center [295, 236] width 60 height 8
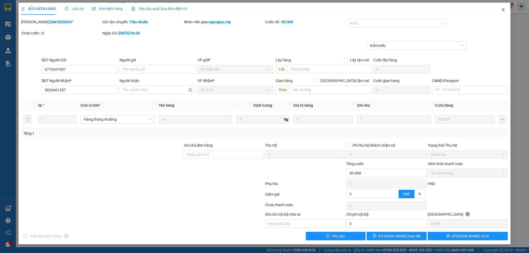
click at [502, 9] on icon "close" at bounding box center [503, 10] width 4 height 4
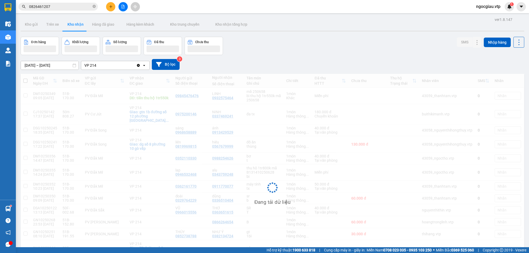
click at [61, 7] on input "0826461207" at bounding box center [60, 7] width 62 height 6
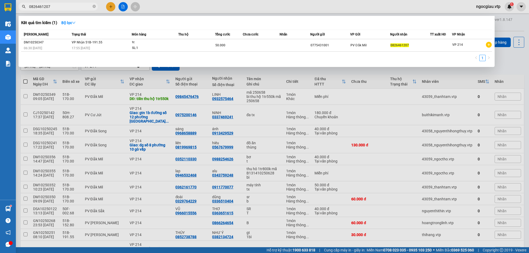
click at [61, 7] on input "0826461207" at bounding box center [60, 7] width 62 height 6
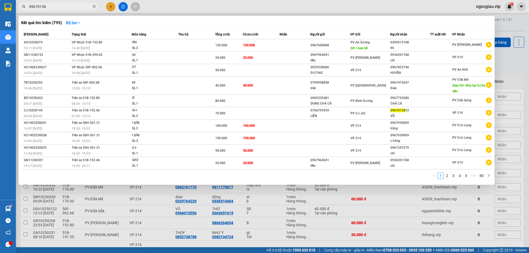
type input "09670138"
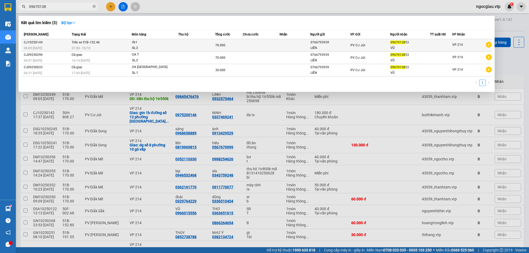
click at [200, 48] on td at bounding box center [196, 45] width 37 height 12
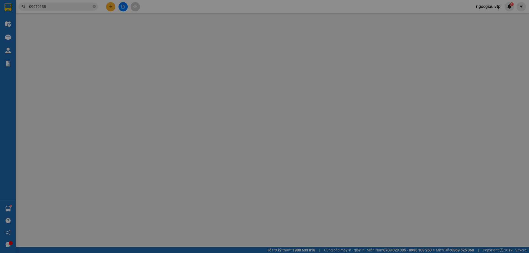
type input "0766793939"
type input "LIÊN"
type input "0967013853"
type input "VŨ"
type input "ck 6868 70k 6h12 1510"
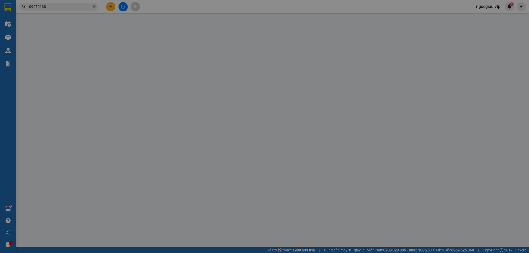
type input "0"
type input "70.000"
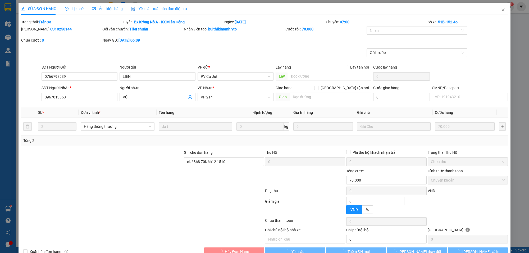
type input "3.500"
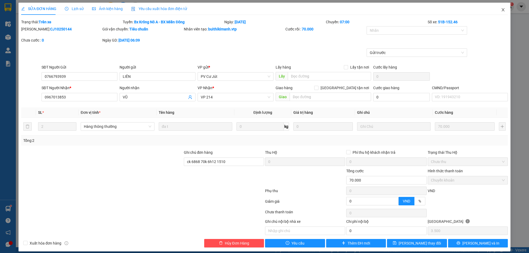
click at [500, 7] on span "Close" at bounding box center [502, 10] width 15 height 15
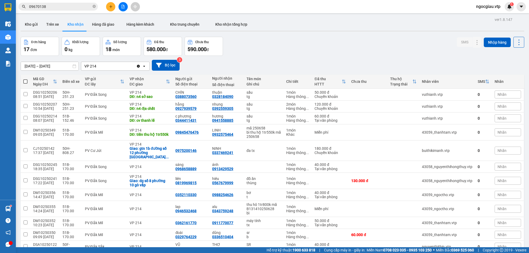
click at [56, 4] on input "09670138" at bounding box center [60, 7] width 62 height 6
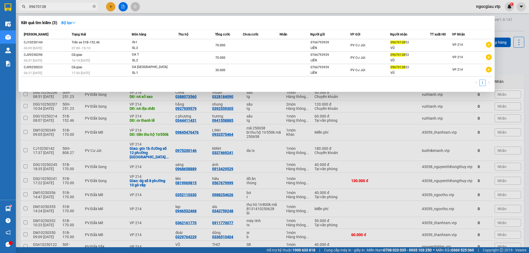
click at [56, 4] on input "09670138" at bounding box center [60, 7] width 62 height 6
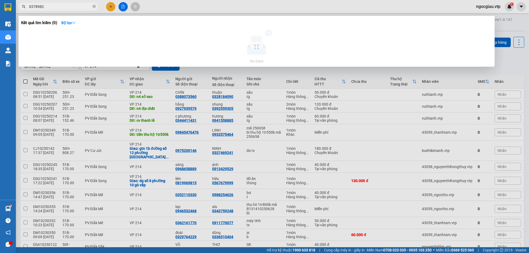
type input "0378982"
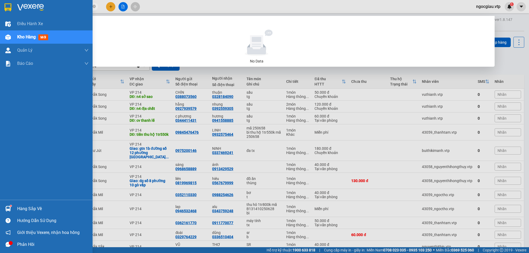
click at [30, 207] on div "Hàng sắp về" at bounding box center [52, 209] width 71 height 8
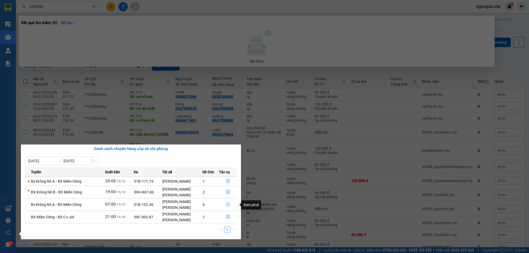
click at [230, 203] on button "button" at bounding box center [227, 204] width 17 height 8
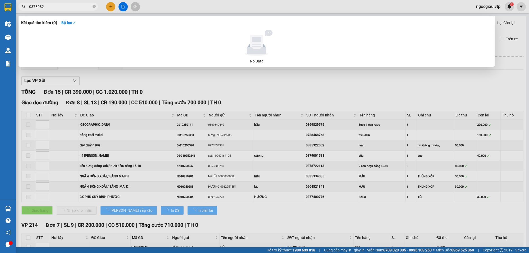
type input "[DATE]"
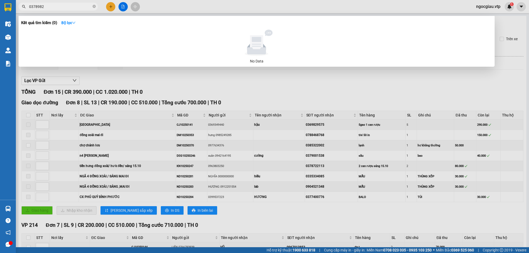
drag, startPoint x: 524, startPoint y: 116, endPoint x: 524, endPoint y: 127, distance: 10.8
click at [524, 127] on div at bounding box center [264, 126] width 529 height 253
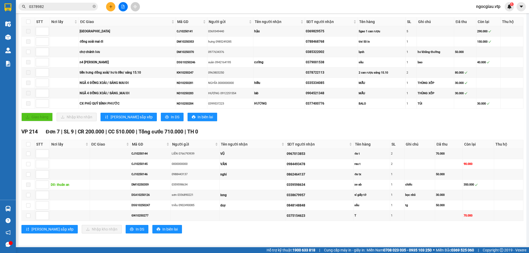
scroll to position [98, 0]
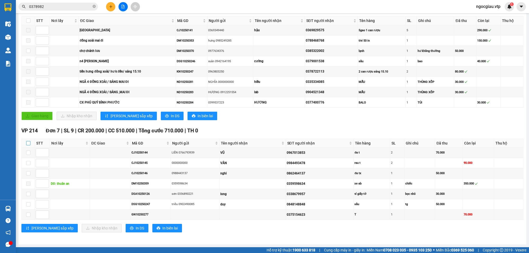
click at [29, 143] on input "checkbox" at bounding box center [28, 143] width 4 height 4
checkbox input "true"
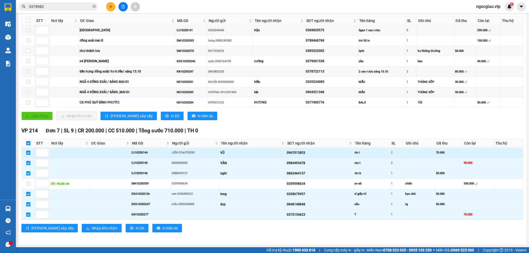
checkbox input "true"
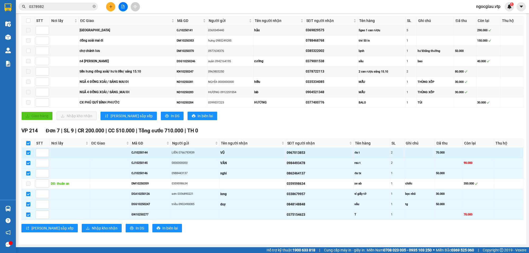
checkbox input "true"
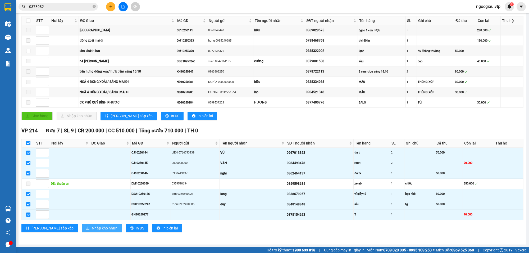
click at [92, 227] on span "Nhập kho nhận" at bounding box center [105, 228] width 26 height 6
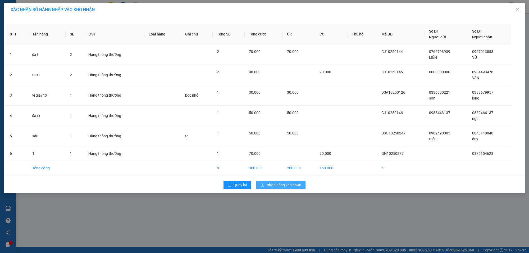
click at [292, 184] on span "Nhập hàng kho nhận" at bounding box center [283, 185] width 35 height 6
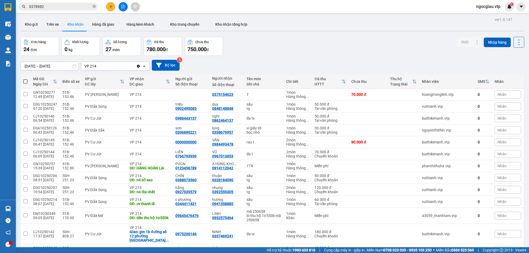
click at [47, 9] on input "0378982" at bounding box center [60, 7] width 62 height 6
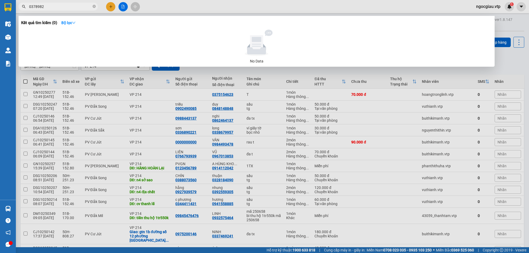
click at [47, 9] on input "0378982" at bounding box center [60, 7] width 62 height 6
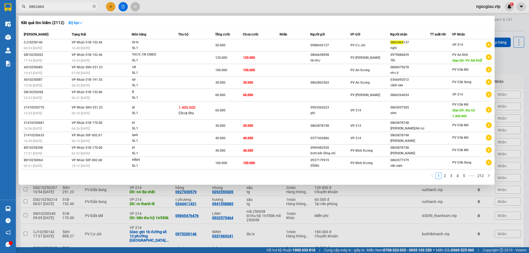
type input "0862464"
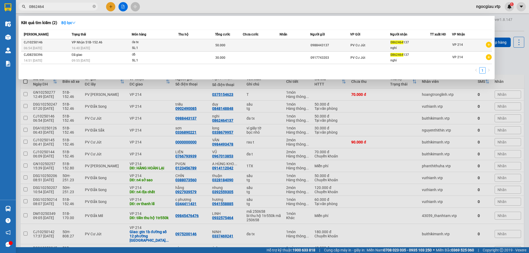
click at [149, 43] on div "đa tx" at bounding box center [152, 42] width 40 height 6
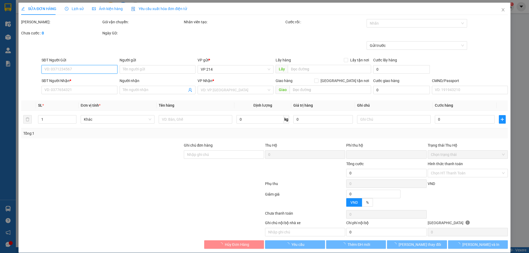
type input "2.500"
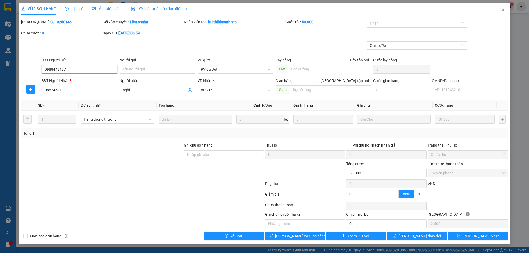
type input "0988443137"
type input "0862464137"
type input "nghi"
type input "0"
type input "50.000"
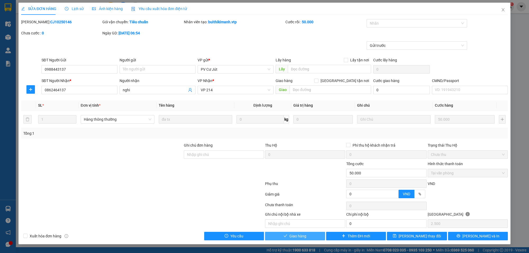
click at [313, 238] on button "Giao hàng" at bounding box center [295, 236] width 60 height 8
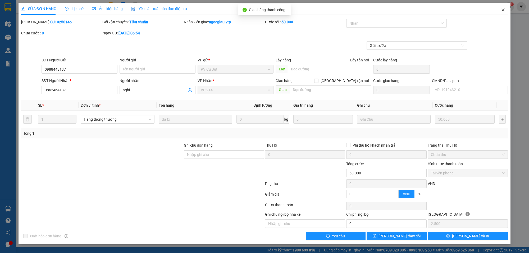
click at [503, 8] on icon "close" at bounding box center [503, 10] width 4 height 4
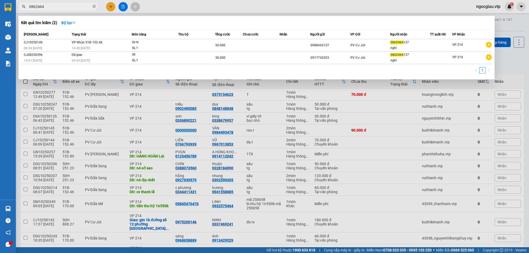
click at [64, 7] on input "0862464" at bounding box center [60, 7] width 62 height 6
type input "0988254626"
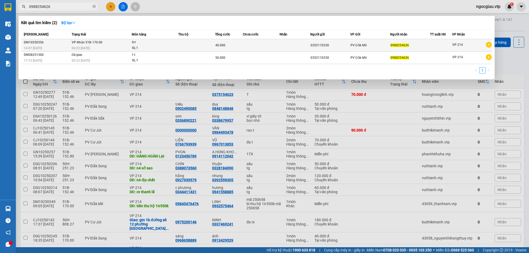
click at [237, 45] on div "40.000" at bounding box center [228, 45] width 27 height 6
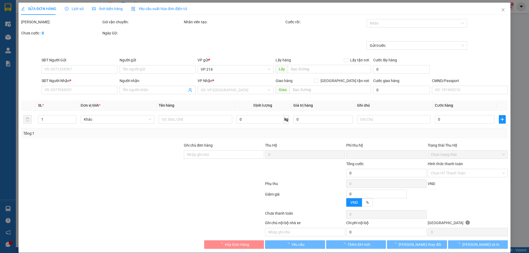
type input "2.000"
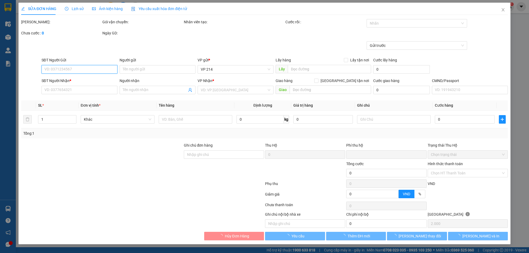
type input "0352110330"
type input "0988254626"
type input "0"
type input "40.000"
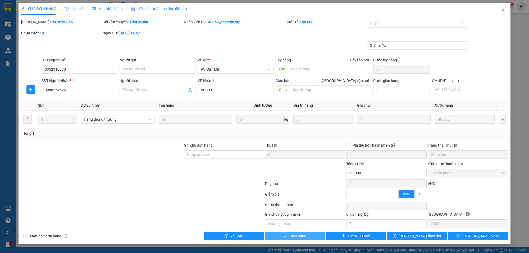
click at [298, 237] on span "Giao hàng" at bounding box center [297, 236] width 17 height 6
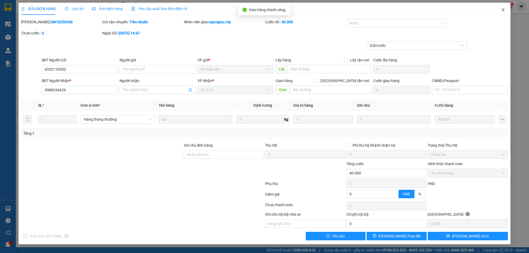
click at [503, 10] on icon "close" at bounding box center [502, 9] width 3 height 3
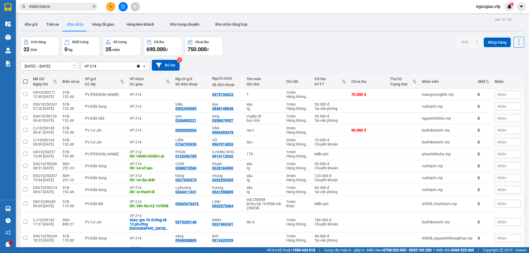
click at [63, 3] on span "0988254626" at bounding box center [57, 7] width 79 height 8
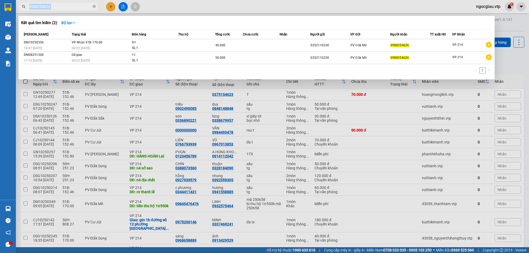
click at [63, 3] on span "0988254626" at bounding box center [57, 7] width 79 height 8
click at [61, 4] on input "0988254626" at bounding box center [60, 7] width 62 height 6
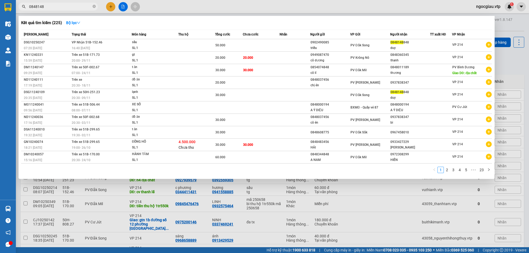
type input "0848148"
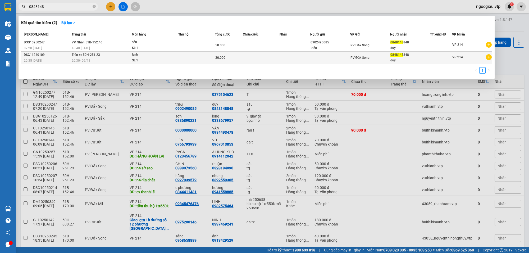
click at [197, 54] on td at bounding box center [196, 58] width 37 height 12
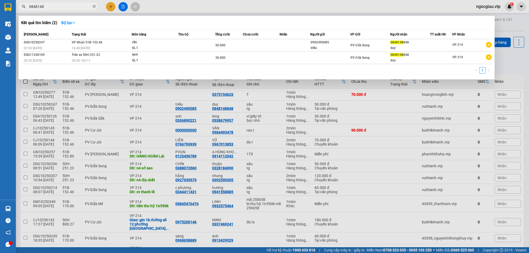
click at [73, 6] on input "0848148" at bounding box center [60, 7] width 62 height 6
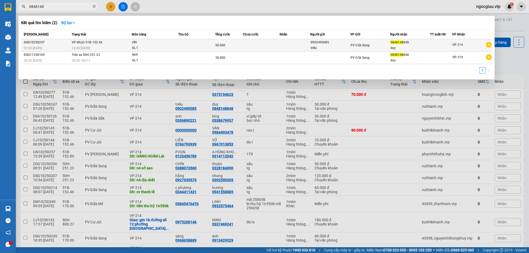
click at [159, 45] on div "SL: 1" at bounding box center [152, 48] width 40 height 6
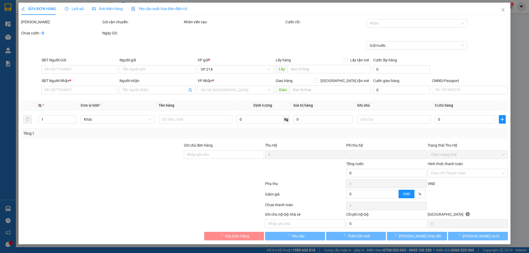
type input "0902490085"
type input "triều"
type input "0848148848"
type input "duy"
type input "0"
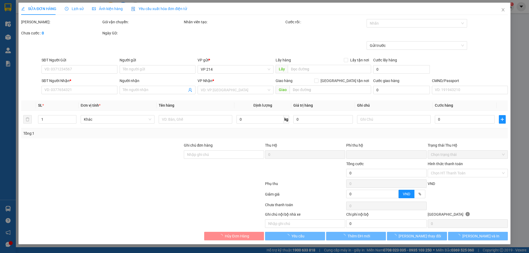
type input "50.000"
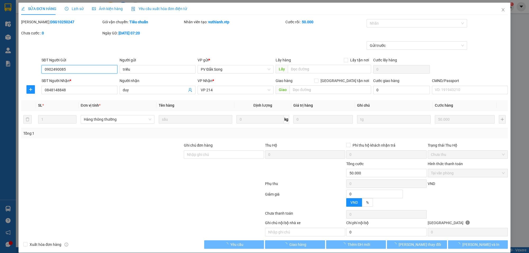
type input "2.500"
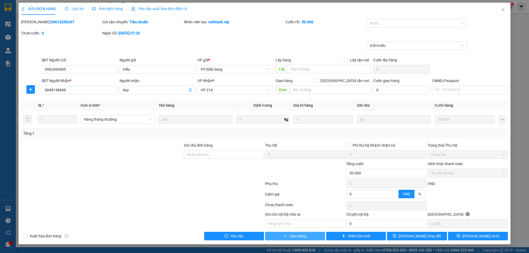
drag, startPoint x: 311, startPoint y: 232, endPoint x: 309, endPoint y: 235, distance: 3.5
click at [311, 233] on div "Total Paid Fee 50.000 Total UnPaid Fee 0 Cash Collection Total Fee Mã ĐH: DSG10…" at bounding box center [264, 129] width 486 height 221
click at [309, 235] on button "Giao hàng" at bounding box center [295, 236] width 60 height 8
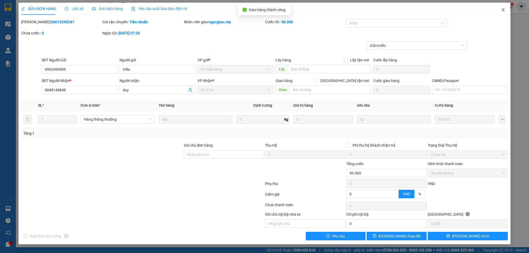
click at [506, 8] on span "Close" at bounding box center [502, 10] width 15 height 15
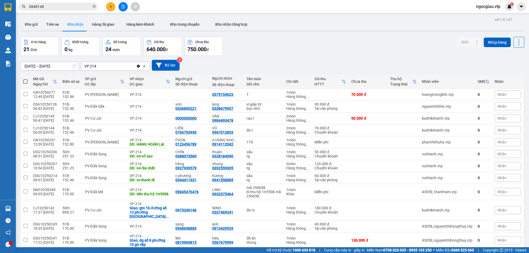
click at [48, 3] on span "0848148" at bounding box center [57, 7] width 79 height 8
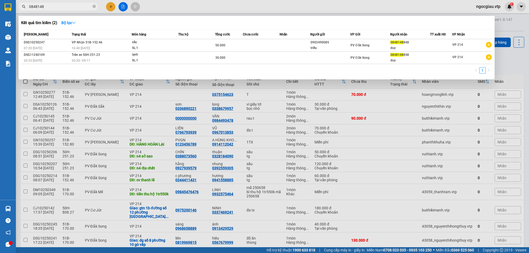
click at [48, 6] on input "0848148" at bounding box center [60, 7] width 62 height 6
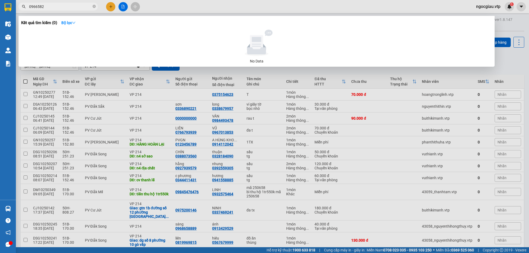
click at [320, 117] on div at bounding box center [264, 126] width 529 height 253
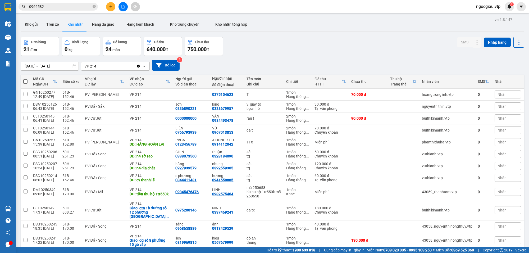
click at [60, 2] on div "Kết quả tìm kiếm ( 0 ) Bộ lọc No Data 0966582 ngocgiau.vtp 1" at bounding box center [264, 6] width 529 height 13
click at [54, 6] on input "0966582" at bounding box center [60, 7] width 62 height 6
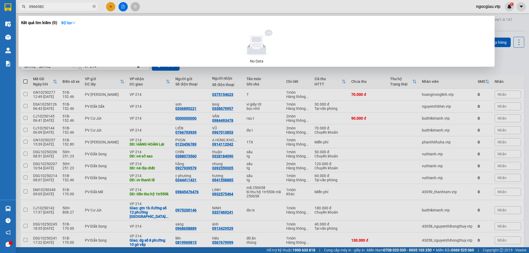
click at [54, 6] on input "0966582" at bounding box center [60, 7] width 62 height 6
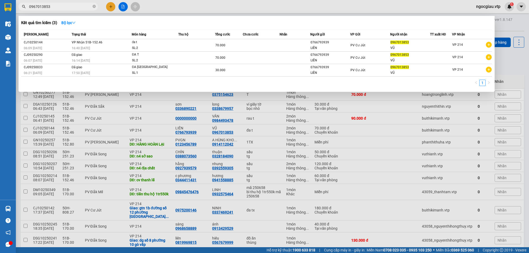
type input "0967013853"
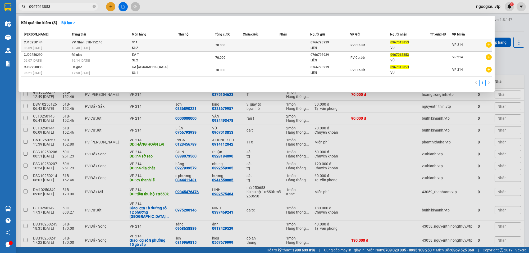
click at [290, 43] on td at bounding box center [294, 45] width 31 height 12
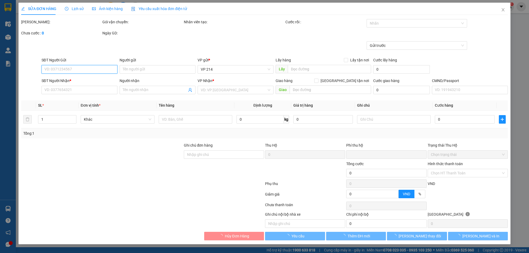
type input "3.500"
type input "0766793939"
type input "LIÊN"
type input "0967013853"
type input "VŨ"
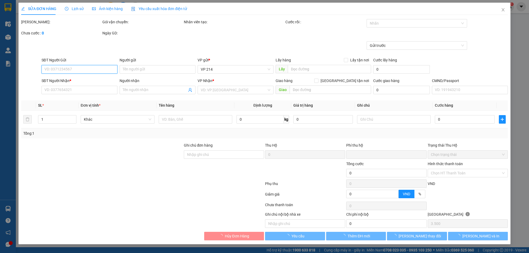
type input "ck 6868 70k 6h12 1510"
type input "0"
type input "70.000"
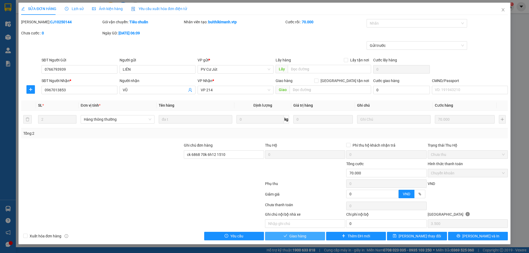
click at [304, 238] on span "Giao hàng" at bounding box center [297, 236] width 17 height 6
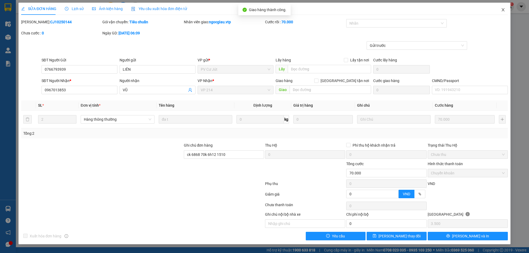
click at [503, 8] on icon "close" at bounding box center [503, 10] width 4 height 4
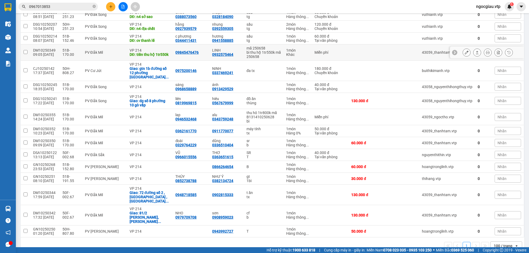
scroll to position [128, 0]
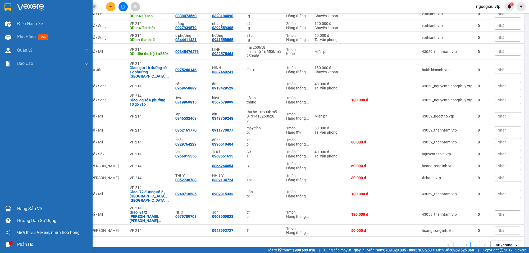
click at [17, 207] on div "Hàng sắp về" at bounding box center [52, 209] width 71 height 8
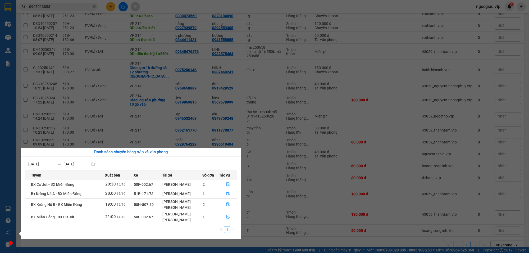
click at [387, 187] on section "Kết quả tìm kiếm ( 3 ) Bộ lọc Mã ĐH Trạng thái Món hàng Thu hộ Tổng cước Chưa c…" at bounding box center [264, 126] width 529 height 253
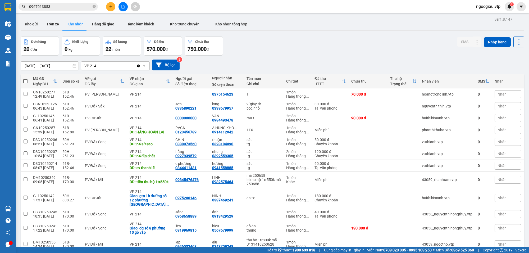
scroll to position [0, 0]
click at [464, 129] on icon at bounding box center [466, 130] width 4 height 4
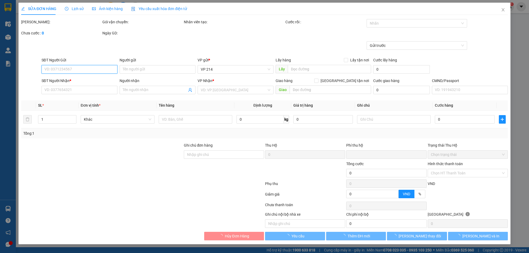
type input "0123456789"
type input "PVGN"
type input "0914112042"
type input "A HÙNG KHO VTP"
type input "HÀNG HOÀN LẠI"
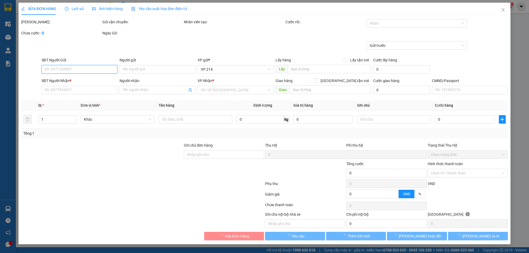
type input "0"
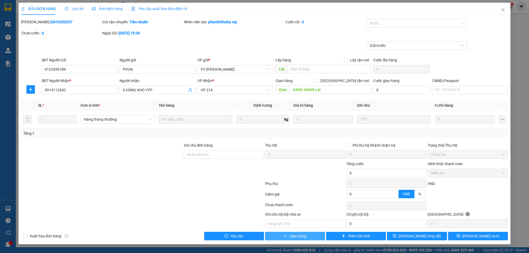
click at [298, 235] on span "Giao hàng" at bounding box center [297, 236] width 17 height 6
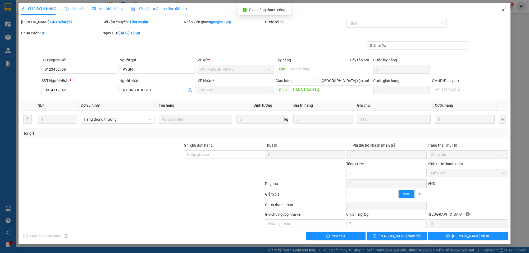
click at [506, 11] on span "Close" at bounding box center [502, 10] width 15 height 15
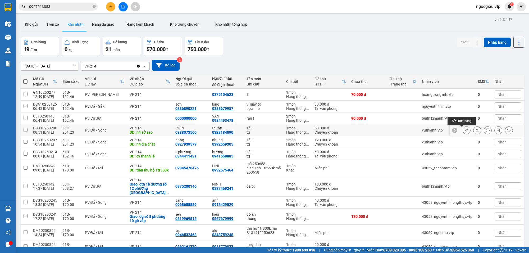
click at [464, 128] on button at bounding box center [465, 130] width 7 height 9
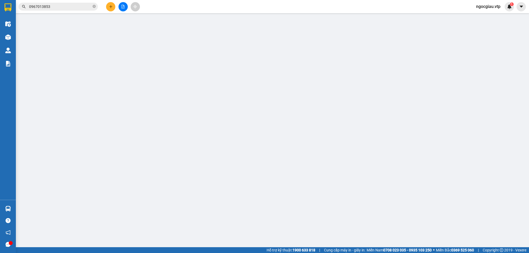
type input "0388073560"
type input "CHÍN"
type input "0328184090"
type input "thuận"
type input "n4 sở sao"
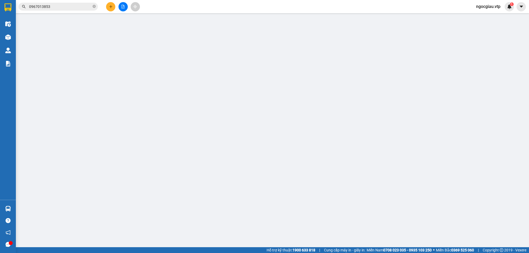
type input "50k tk6868 8h51p 12/10/25"
type input "0"
type input "50.000"
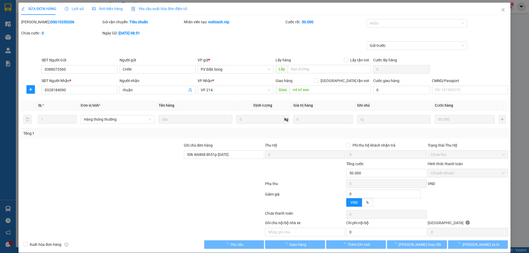
type input "2.500"
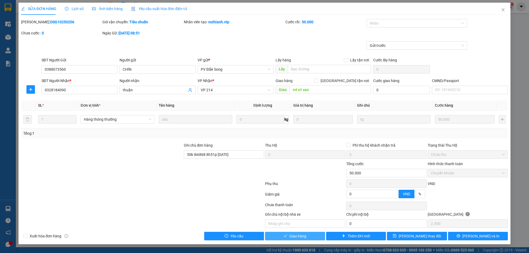
click at [303, 235] on span "Giao hàng" at bounding box center [297, 236] width 17 height 6
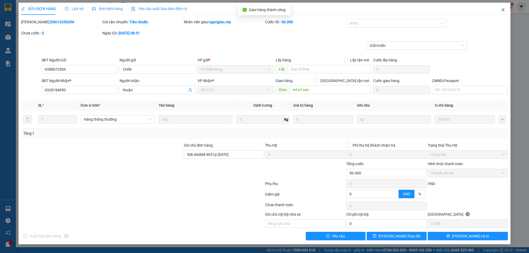
click at [501, 10] on icon "close" at bounding box center [503, 10] width 4 height 4
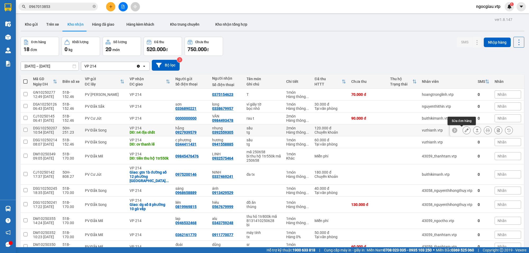
click at [464, 131] on icon at bounding box center [466, 130] width 4 height 4
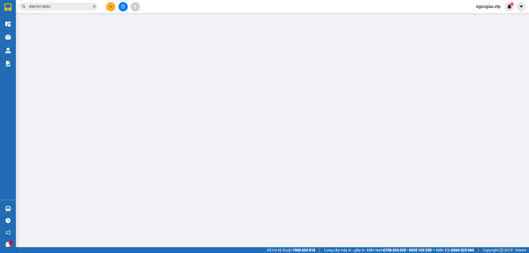
type input "0927939579"
type input "hằng"
type input "0392559305"
type input "nhung"
type input "n4 địa chất"
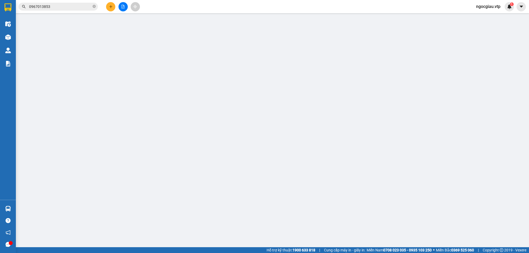
type input "120k tk6868 10h53p 12/10/25"
type input "0"
type input "120.000"
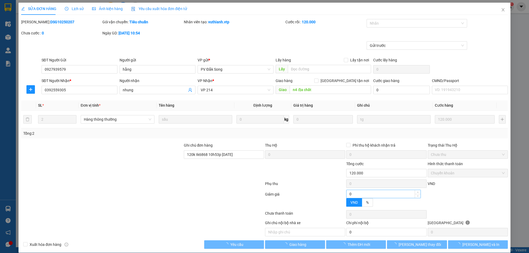
type input "6.000"
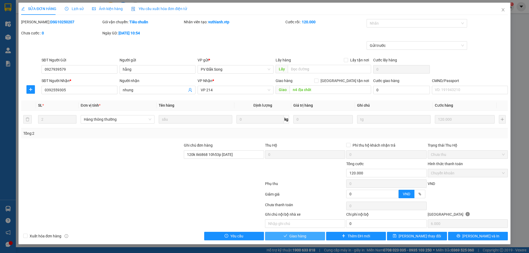
click at [306, 236] on span "Giao hàng" at bounding box center [297, 236] width 17 height 6
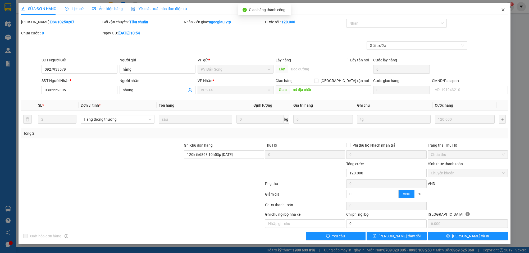
click at [501, 9] on icon "close" at bounding box center [503, 10] width 4 height 4
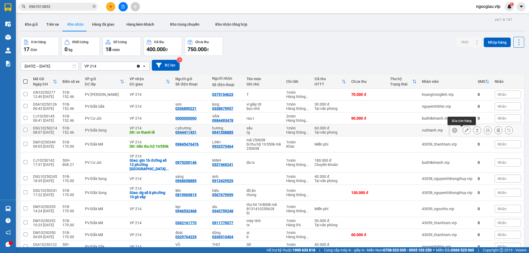
click at [464, 130] on button at bounding box center [465, 130] width 7 height 9
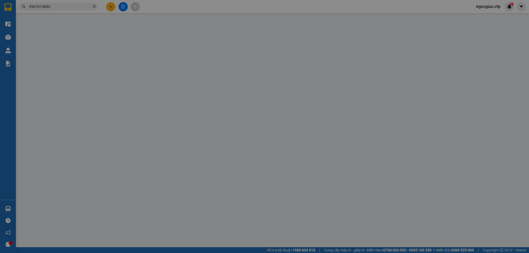
type input "0344411431"
type input "c phương"
type input "0941558885"
type input "hương"
type input "cv thanh lễ"
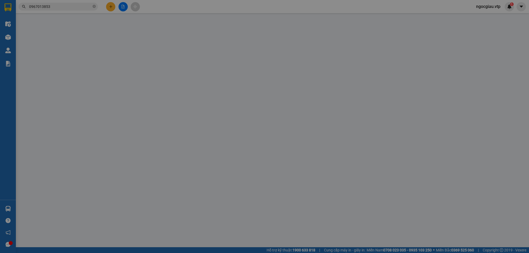
type input "0"
type input "60.000"
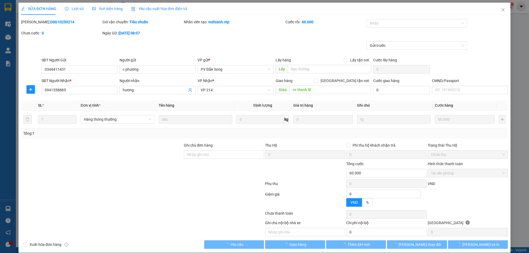
type input "3.000"
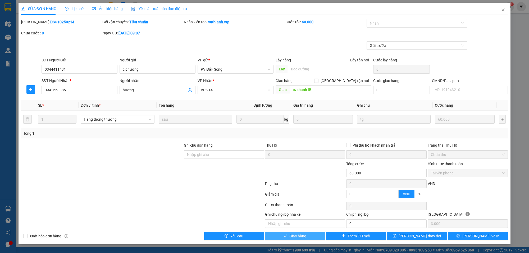
click at [310, 236] on button "Giao hàng" at bounding box center [295, 236] width 60 height 8
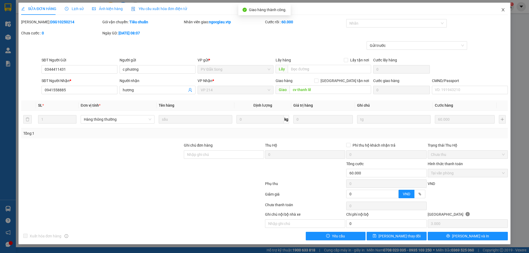
click at [506, 9] on span "Close" at bounding box center [502, 10] width 15 height 15
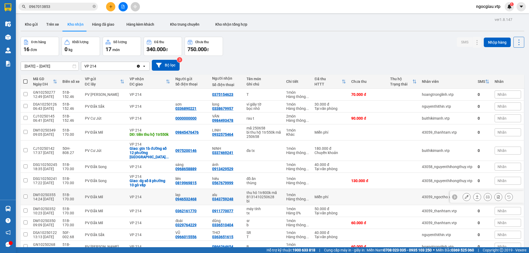
scroll to position [80, 0]
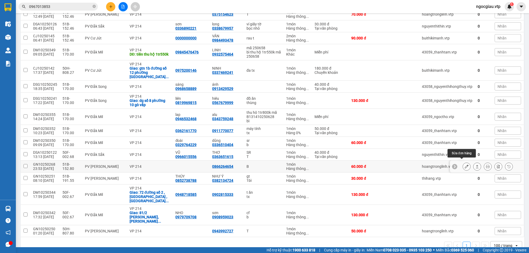
click at [464, 164] on icon at bounding box center [466, 166] width 4 height 4
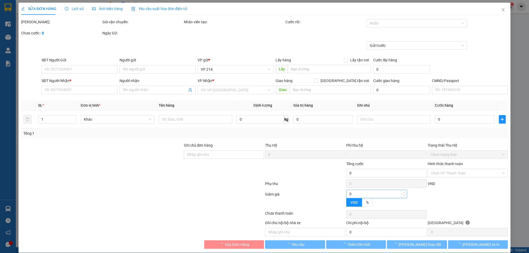
type input "12.000"
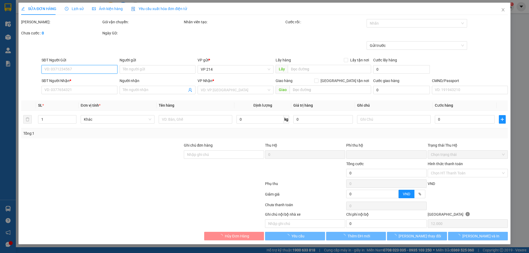
type input "0866264654"
type input "0"
type input "60.000"
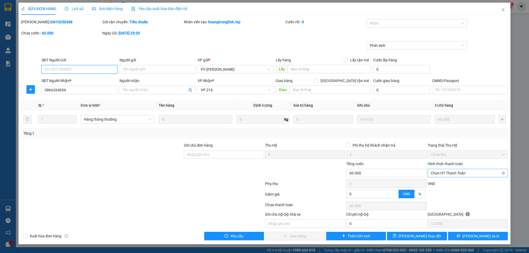
click at [439, 171] on span "Chọn HT Thanh Toán" at bounding box center [468, 173] width 74 height 8
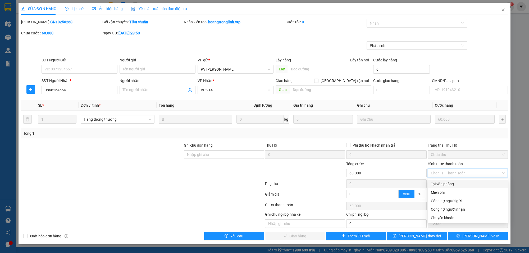
click at [436, 181] on div "Tại văn phòng" at bounding box center [468, 184] width 74 height 6
type input "0"
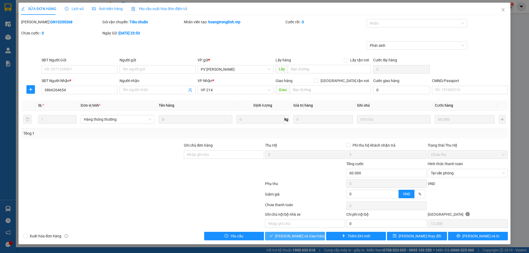
click at [307, 236] on span "[PERSON_NAME] và Giao hàng" at bounding box center [300, 236] width 51 height 6
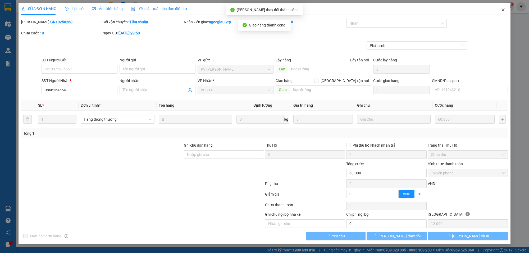
click at [501, 10] on icon "close" at bounding box center [503, 10] width 4 height 4
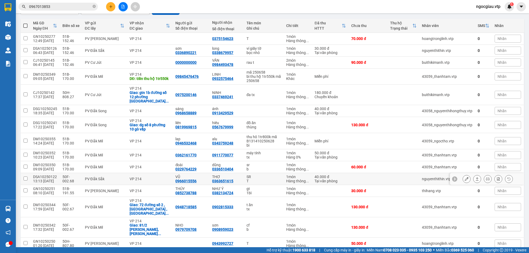
scroll to position [68, 0]
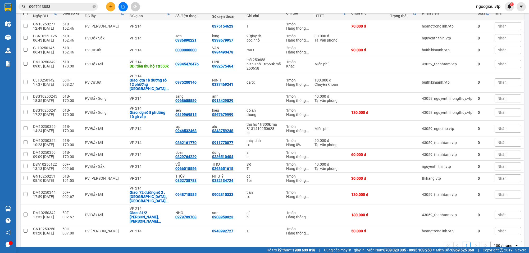
click at [60, 8] on input "0967013853" at bounding box center [60, 7] width 62 height 6
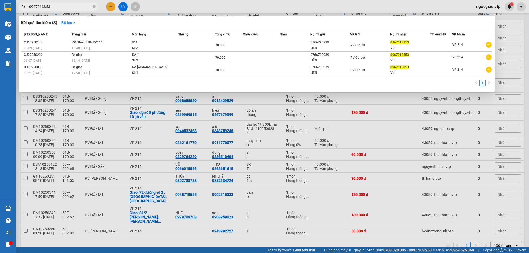
click at [60, 8] on input "0967013853" at bounding box center [60, 7] width 62 height 6
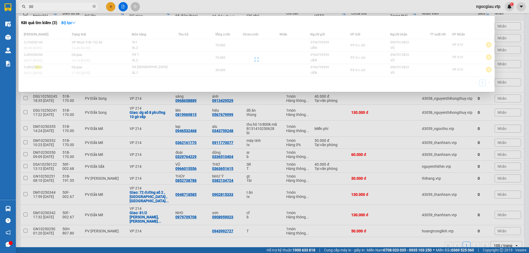
type input "0"
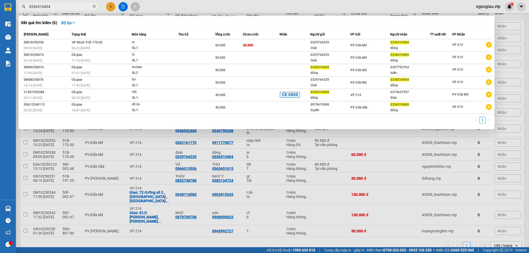
type input "0336510404"
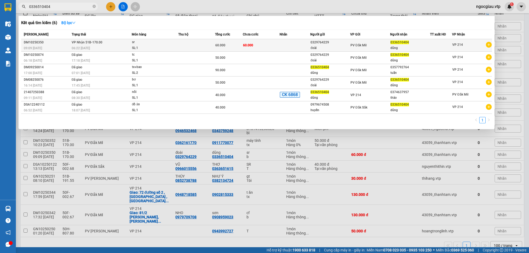
click at [200, 47] on td at bounding box center [196, 45] width 37 height 12
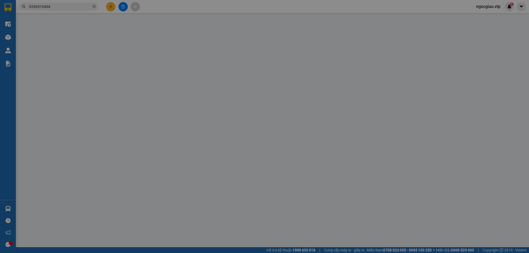
type input "3.000"
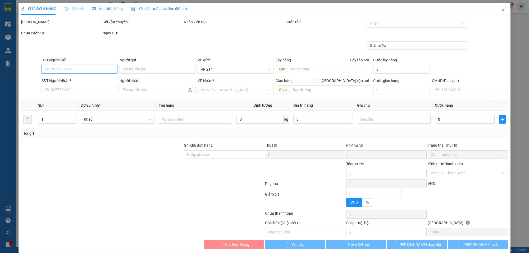
type input "0329764229"
type input "đoài"
type input "0336510404"
type input "dũng"
type input "0"
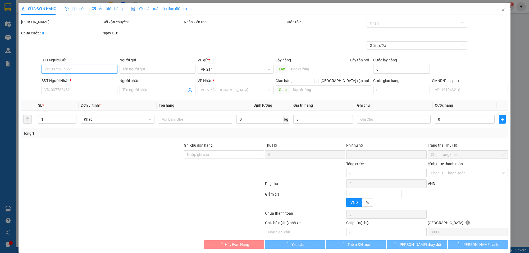
type input "60.000"
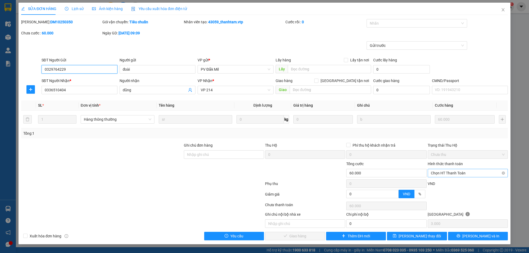
click at [447, 175] on span "Chọn HT Thanh Toán" at bounding box center [468, 173] width 74 height 8
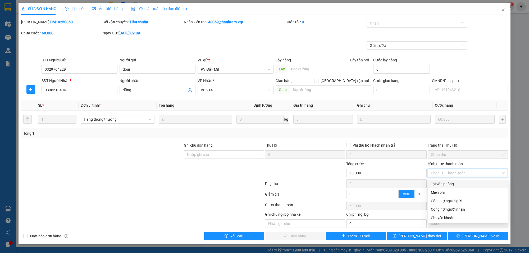
click at [439, 181] on div "Tại văn phòng" at bounding box center [468, 184] width 74 height 6
type input "0"
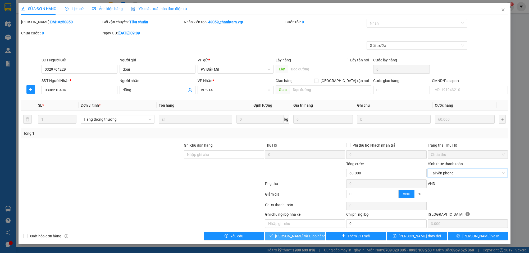
click at [311, 238] on span "[PERSON_NAME] và Giao hàng" at bounding box center [300, 236] width 51 height 6
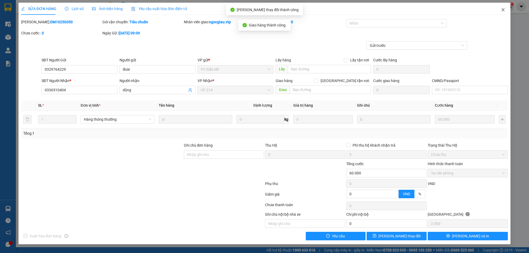
click at [503, 11] on icon "close" at bounding box center [502, 9] width 3 height 3
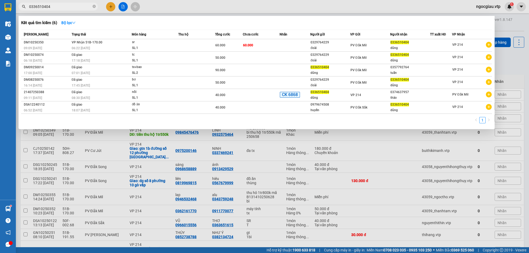
click at [53, 8] on input "0336510404" at bounding box center [60, 7] width 62 height 6
type input "0"
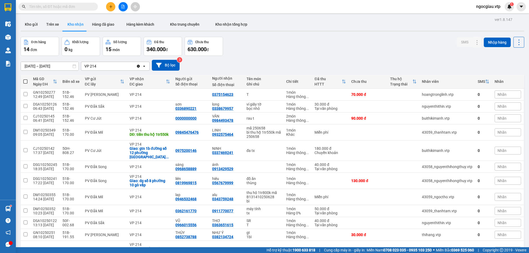
click at [54, 9] on input "text" at bounding box center [60, 7] width 62 height 6
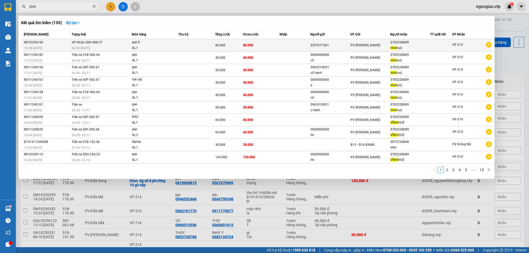
type input "vĩnh"
click at [266, 45] on td "80.000" at bounding box center [261, 45] width 37 height 12
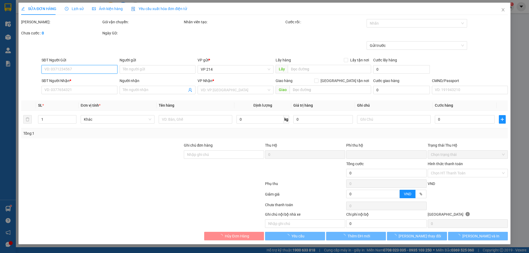
type input "4.000"
type input "0397671561"
type input "0783228089"
type input "vĩnh huệ"
type input "0"
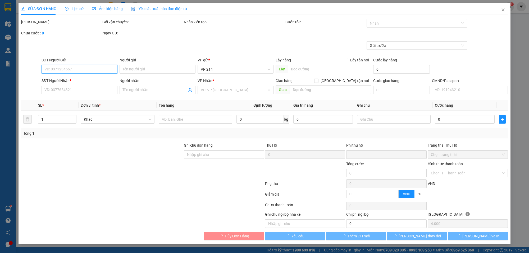
type input "80.000"
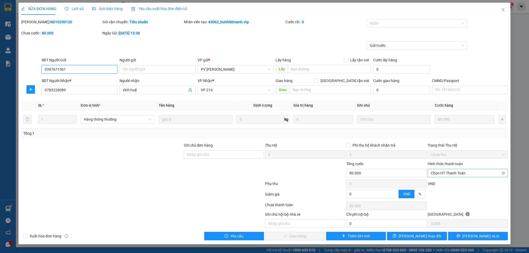
click at [441, 174] on span "Chọn HT Thanh Toán" at bounding box center [468, 173] width 74 height 8
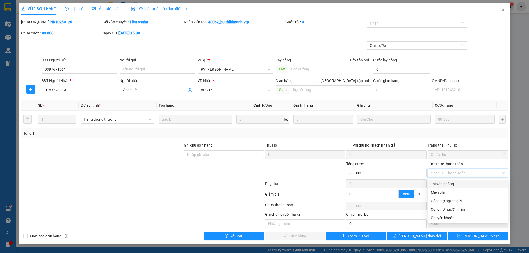
click at [441, 185] on div "Tại văn phòng" at bounding box center [468, 184] width 74 height 6
type input "0"
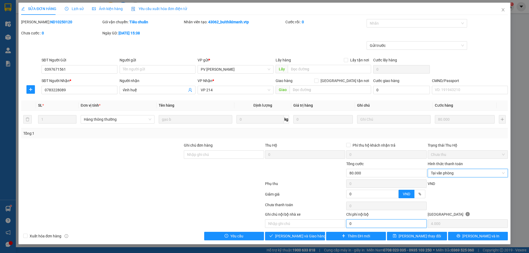
click at [358, 225] on input "0" at bounding box center [386, 223] width 80 height 8
type input "10.000"
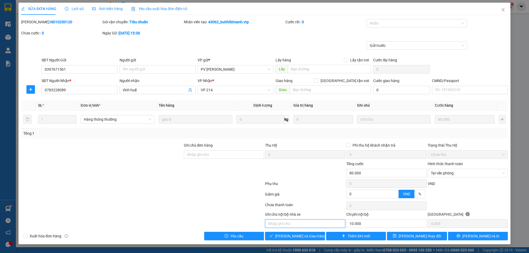
click at [293, 225] on input "text" at bounding box center [305, 223] width 80 height 8
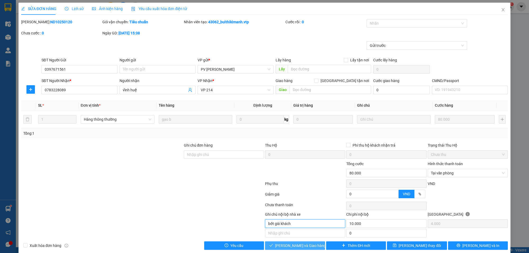
type input "bớt giá khách"
click at [302, 245] on span "[PERSON_NAME] và Giao hàng" at bounding box center [300, 245] width 51 height 6
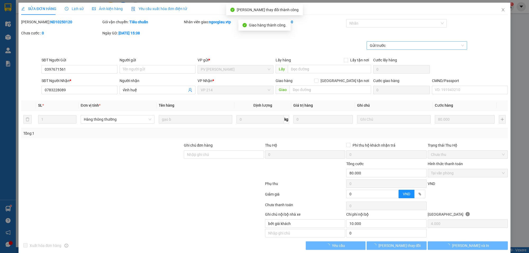
type input "10000"
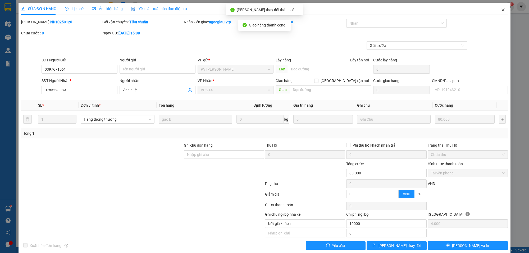
click at [501, 11] on icon "close" at bounding box center [502, 9] width 3 height 3
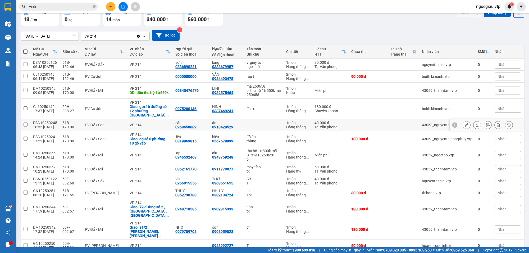
scroll to position [44, 0]
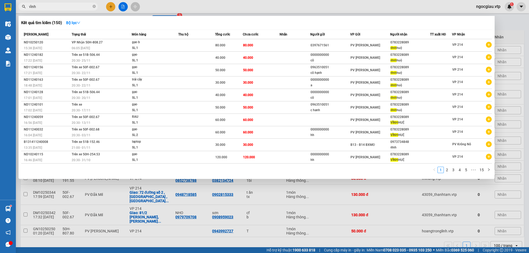
click at [64, 9] on input "vĩnh" at bounding box center [60, 7] width 62 height 6
type input "v"
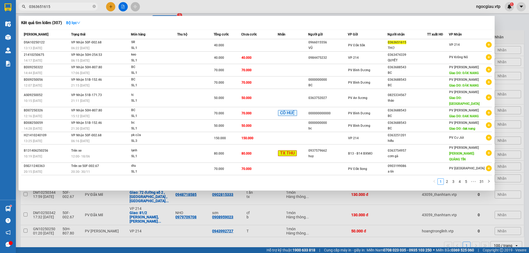
type input "0363651615"
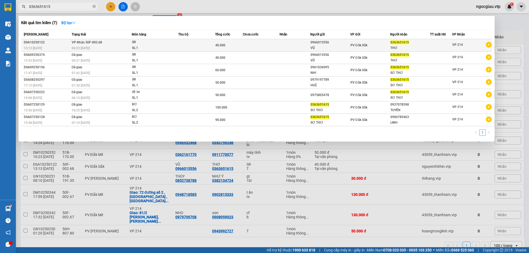
click at [200, 40] on td at bounding box center [196, 45] width 37 height 12
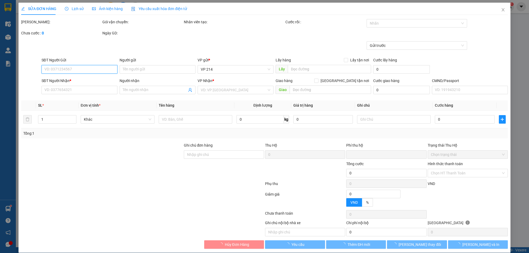
type input "2.000"
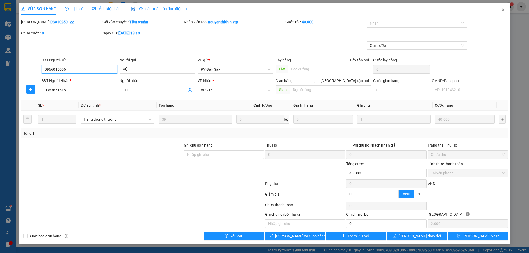
type input "0966015556"
type input "VŨ"
type input "0363651615"
type input "THƠ"
type input "0"
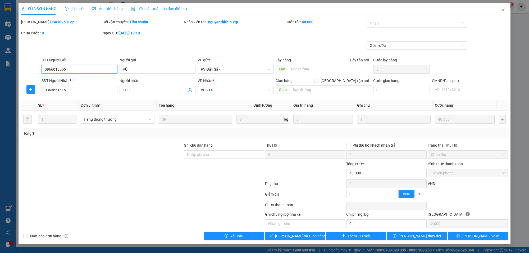
type input "40.000"
click at [303, 235] on span "Giao hàng" at bounding box center [297, 236] width 17 height 6
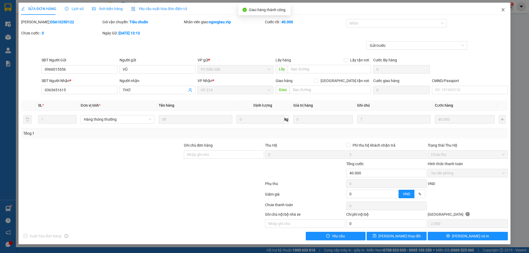
click at [503, 6] on span "Close" at bounding box center [502, 10] width 15 height 15
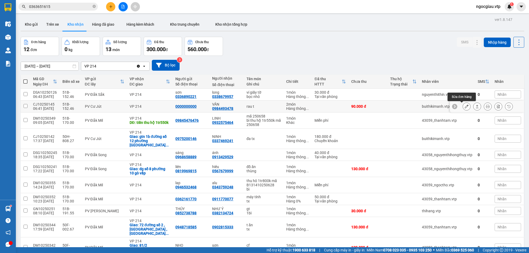
click at [464, 105] on icon at bounding box center [466, 106] width 4 height 4
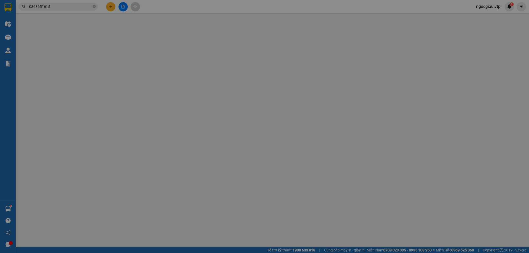
type input "4.500"
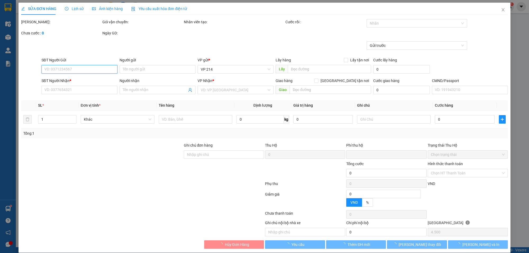
type input "0000000000"
type input "0984493478"
type input "VÂN"
type input "0"
type input "90.000"
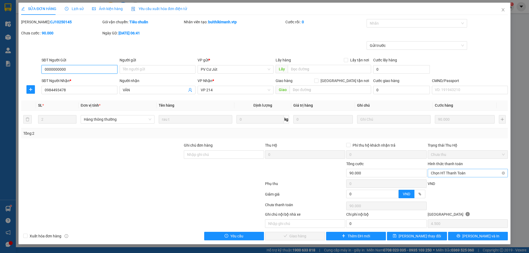
click at [452, 173] on span "Chọn HT Thanh Toán" at bounding box center [468, 173] width 74 height 8
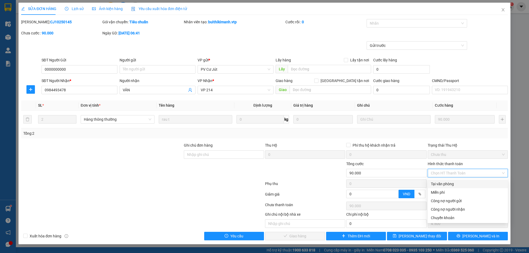
click at [443, 183] on div "Tại văn phòng" at bounding box center [468, 184] width 74 height 6
type input "0"
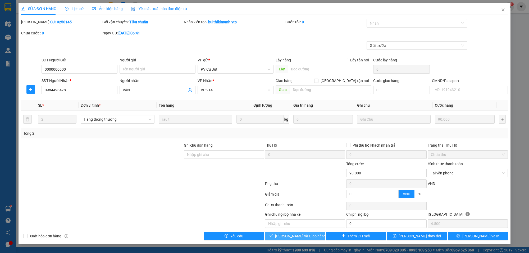
click at [285, 237] on span "[PERSON_NAME] và Giao hàng" at bounding box center [300, 236] width 51 height 6
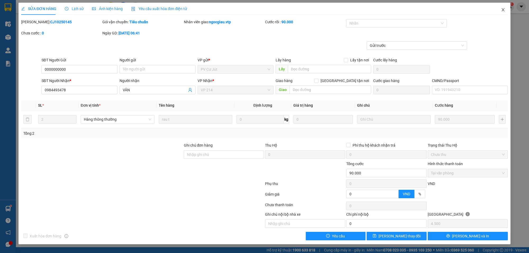
click at [503, 10] on icon "close" at bounding box center [502, 9] width 3 height 3
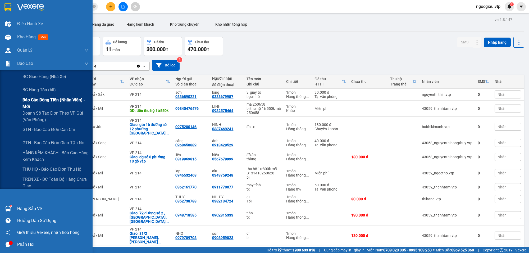
click at [40, 98] on span "Báo cáo dòng tiền (nhân viên) - mới" at bounding box center [55, 102] width 66 height 13
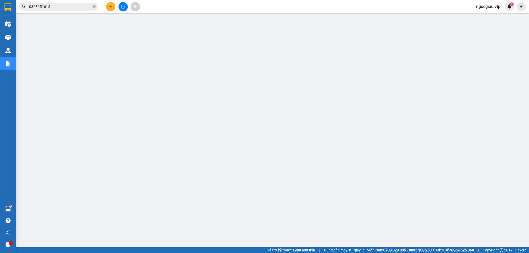
click at [66, 10] on span "0363651615" at bounding box center [57, 7] width 79 height 8
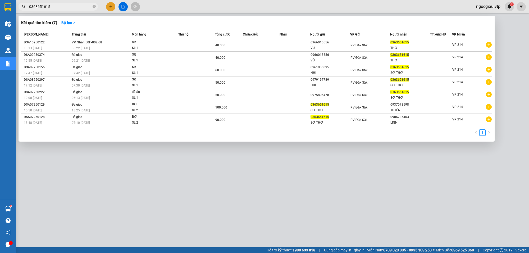
click at [60, 7] on input "0363651615" at bounding box center [60, 7] width 62 height 6
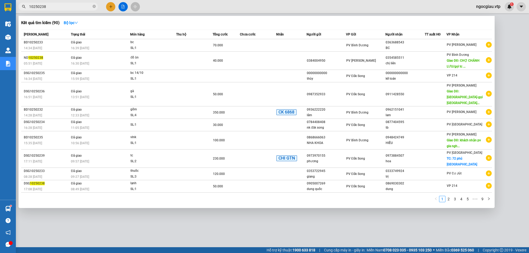
type input "10250238"
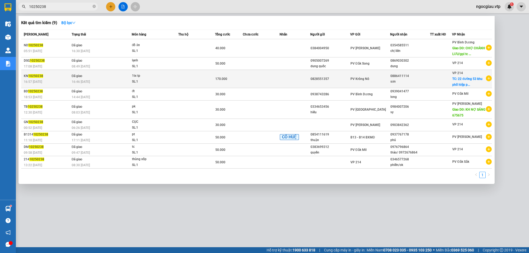
click at [252, 73] on td at bounding box center [261, 79] width 37 height 18
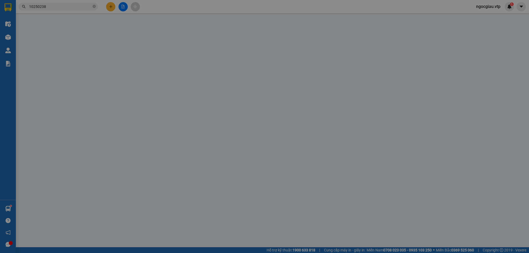
type input "0828551357"
type input "0886411114"
type input "sơn"
checkbox input "true"
type input "22 đường 53 khu phố hiệp phước, long trường, thủ đức"
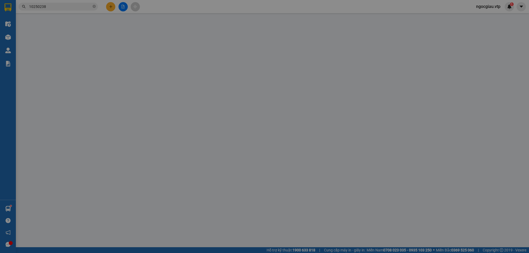
type input "120.000"
type input "0"
type input "170.000"
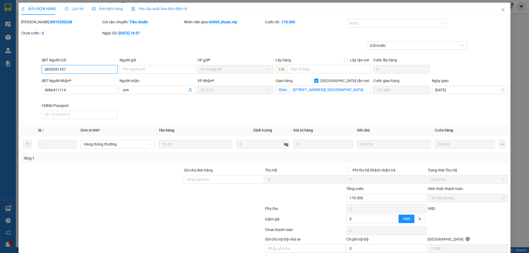
type input "2.500"
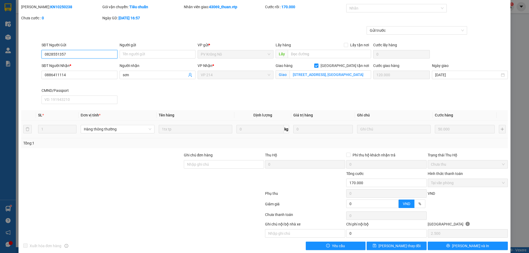
scroll to position [23, 0]
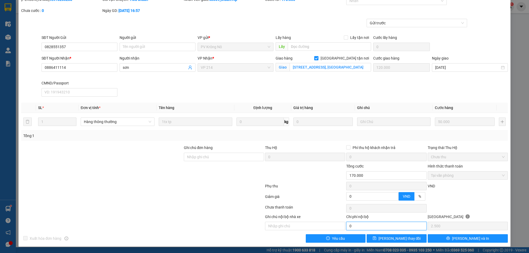
click at [356, 227] on input "0" at bounding box center [386, 225] width 80 height 8
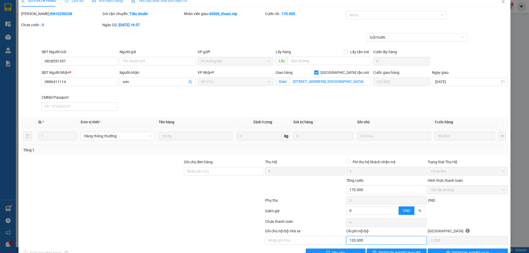
scroll to position [0, 0]
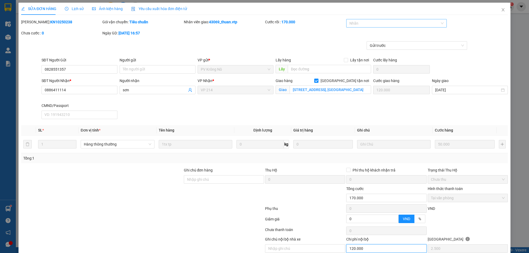
click at [351, 21] on div at bounding box center [393, 23] width 92 height 6
type input "120.000"
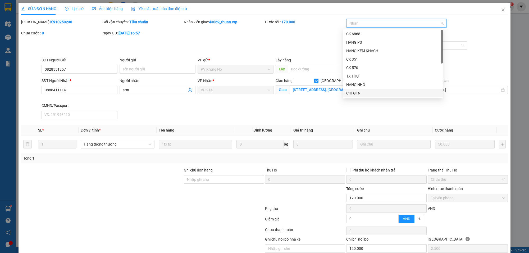
click at [356, 93] on div "CHI GTN" at bounding box center [392, 93] width 93 height 6
click at [488, 63] on div "SĐT Người Gửi 0828551357 Người gửi Tên người gửi VP gửi * PV Krông Nô Lấy hàng …" at bounding box center [274, 66] width 468 height 18
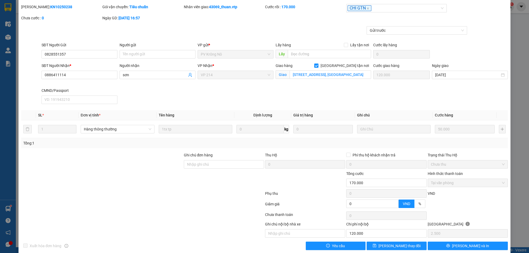
scroll to position [23, 0]
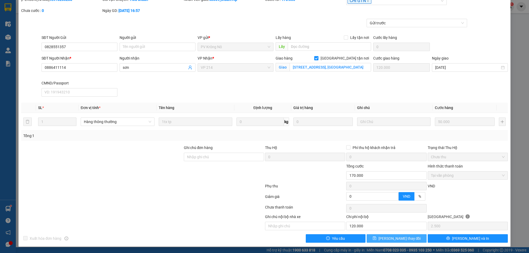
click at [396, 237] on span "[PERSON_NAME] thay đổi" at bounding box center [399, 238] width 42 height 6
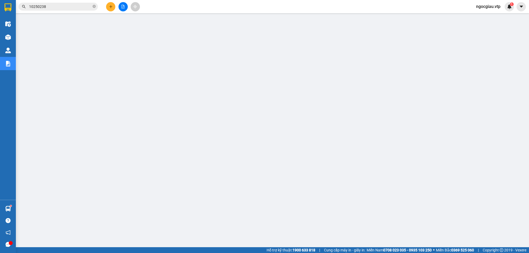
click at [61, 6] on input "10250238" at bounding box center [60, 7] width 62 height 6
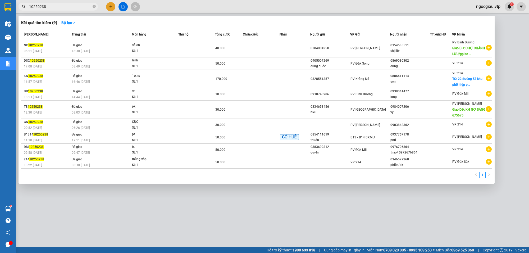
click at [61, 6] on input "10250238" at bounding box center [60, 7] width 62 height 6
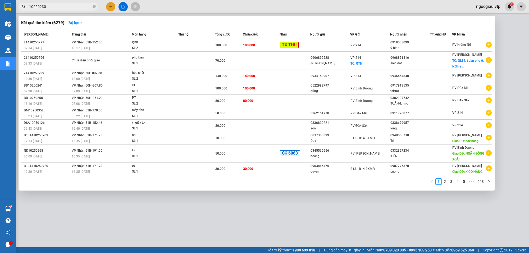
type input "10250230"
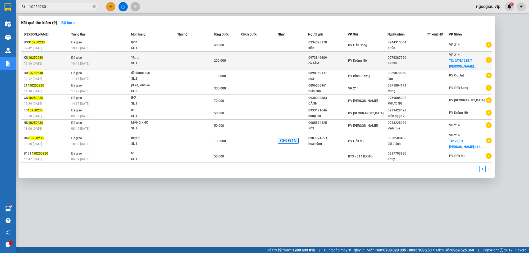
click at [167, 59] on div "1tx tp" at bounding box center [151, 58] width 40 height 6
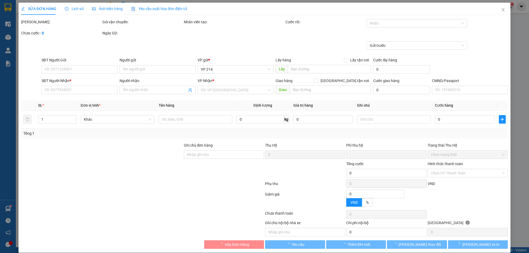
type input "2.500"
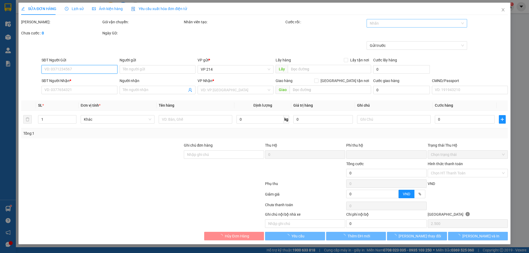
type input "0973846609"
type input "cô TÂM"
type input "0976387950"
type input "TRINH"
checkbox input "true"
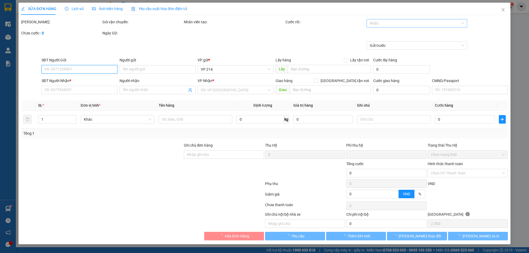
type input "GTN:128B/1 nguyễn chí thanh P,3 Q,10"
type input "150.000"
type input "0"
type input "200.000"
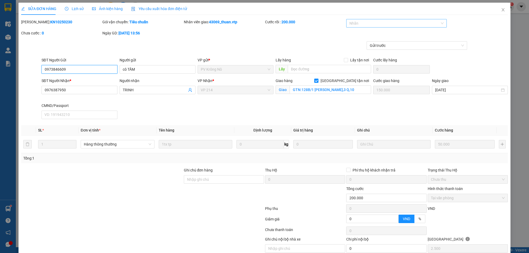
click at [376, 21] on div at bounding box center [393, 23] width 92 height 6
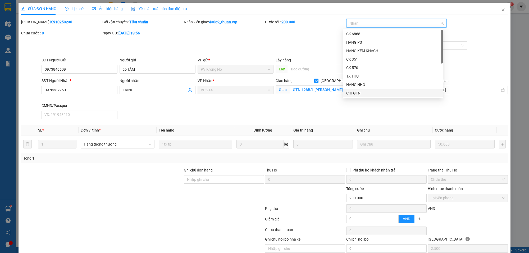
click at [357, 91] on div "CHI GTN" at bounding box center [392, 93] width 93 height 6
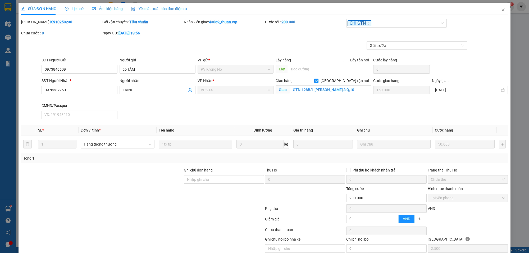
click at [486, 30] on div "Mã ĐH: KN10250230 Gói vận chuyển: Tiêu chuẩn Nhân viên giao: 43069_thuan.vtp Cư…" at bounding box center [264, 30] width 487 height 22
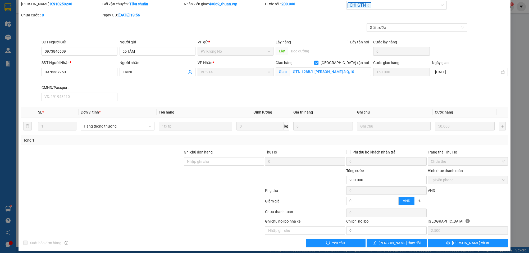
scroll to position [23, 0]
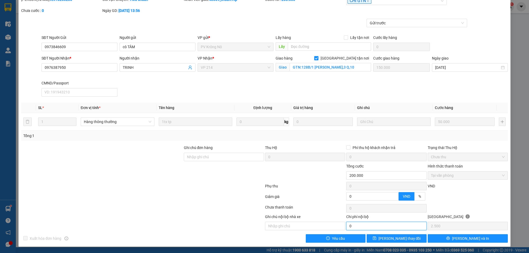
click at [348, 222] on input "0" at bounding box center [386, 225] width 80 height 8
type input "150.000"
click at [400, 238] on span "[PERSON_NAME] thay đổi" at bounding box center [399, 238] width 42 height 6
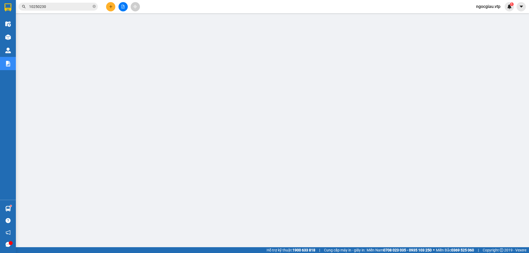
click at [55, 4] on input "10250230" at bounding box center [60, 7] width 62 height 6
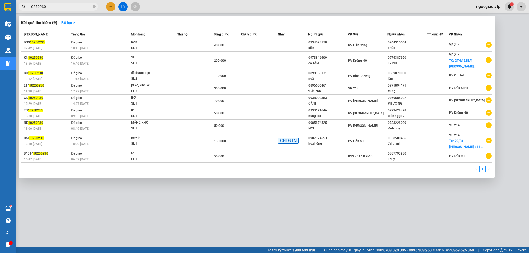
click at [55, 4] on input "10250230" at bounding box center [60, 7] width 62 height 6
type input "10250342"
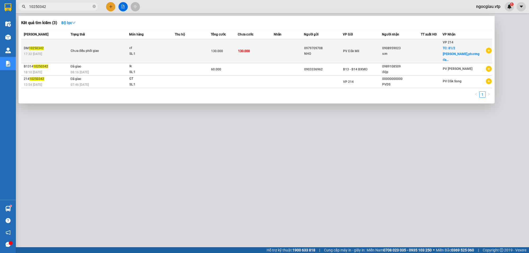
click at [195, 50] on td at bounding box center [193, 51] width 36 height 24
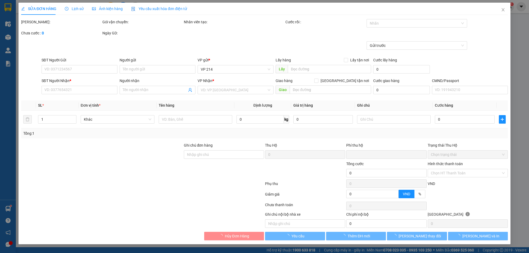
type input "0979709708"
type input "NHO"
type input "0908959023"
type input "sơn"
checkbox input "true"
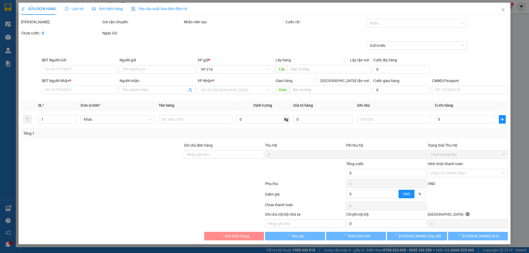
type input "81/2 ng văn giai,phương đakao quận 1"
type input "0"
type input "130.000"
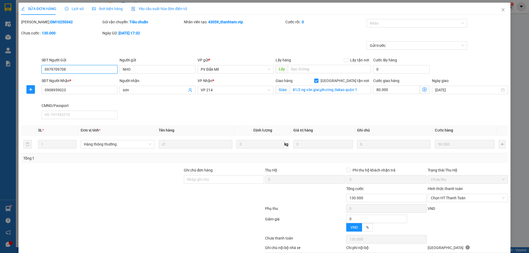
type input "2.500"
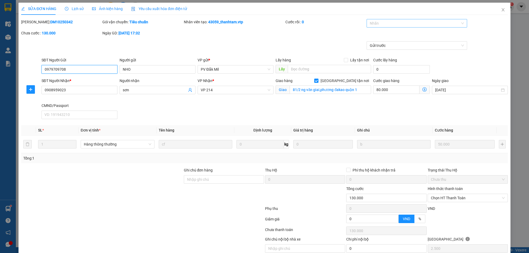
click at [374, 21] on div at bounding box center [414, 23] width 92 height 6
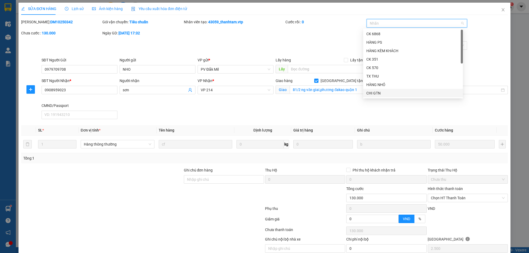
click at [379, 92] on div "CHI GTN" at bounding box center [412, 93] width 93 height 6
click at [320, 35] on div "Mã ĐH: DM10250342 Gói vận chuyển: Tiêu chuẩn Nhân viên tạo: 43059_thanhtam.vtp …" at bounding box center [264, 30] width 487 height 22
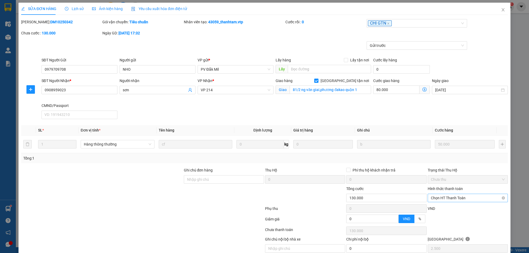
click at [447, 196] on span "Chọn HT Thanh Toán" at bounding box center [468, 198] width 74 height 8
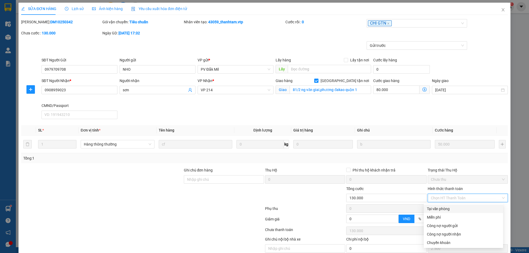
click at [442, 208] on div "Tại văn phòng" at bounding box center [463, 209] width 73 height 6
type input "0"
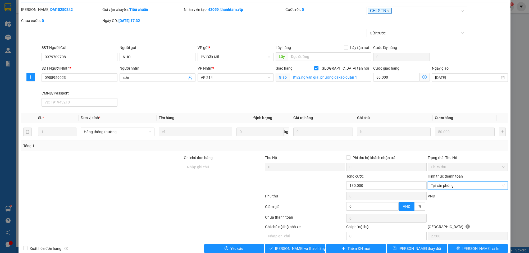
scroll to position [23, 0]
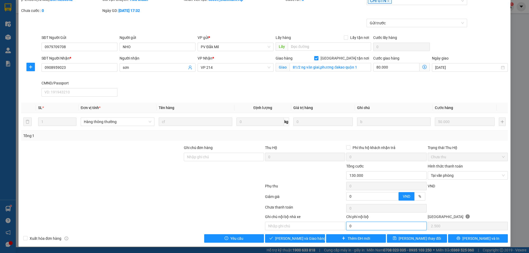
click at [352, 225] on input "0" at bounding box center [386, 225] width 80 height 8
click at [296, 238] on span "[PERSON_NAME] và Giao hàng" at bounding box center [300, 238] width 51 height 6
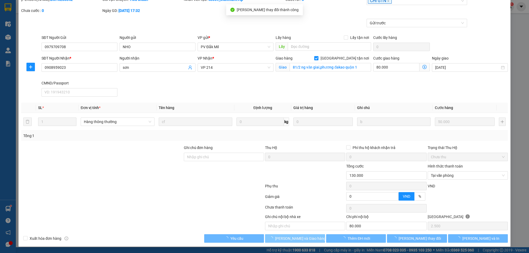
type input "80.000"
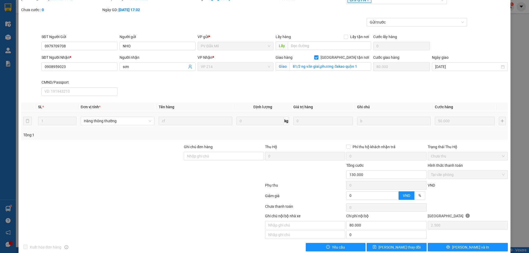
scroll to position [0, 0]
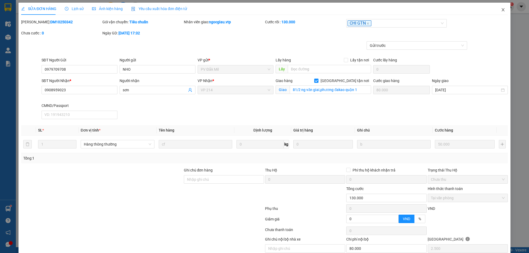
click at [501, 10] on span "Close" at bounding box center [502, 10] width 15 height 15
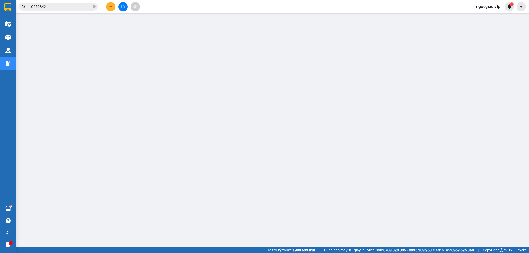
click at [58, 3] on span "10250342" at bounding box center [57, 7] width 79 height 8
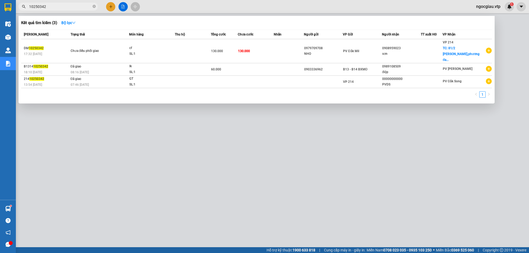
click at [57, 7] on input "10250342" at bounding box center [60, 7] width 62 height 6
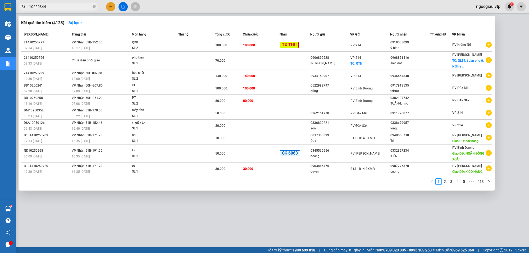
type input "10250344"
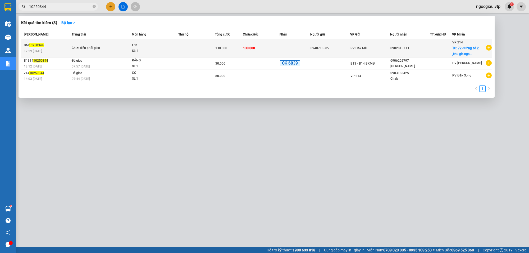
click at [284, 47] on td at bounding box center [294, 48] width 31 height 18
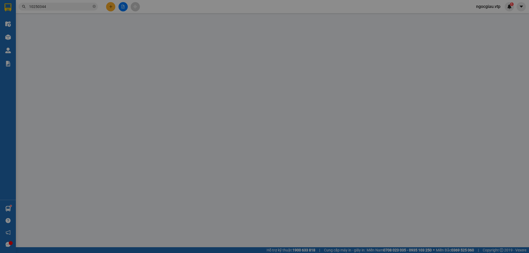
type input "0948718585"
type input "0902815333"
checkbox input "true"
type input "72 đường số 2 ,khu gia ngăm ,tân phong quận 7"
type input "0"
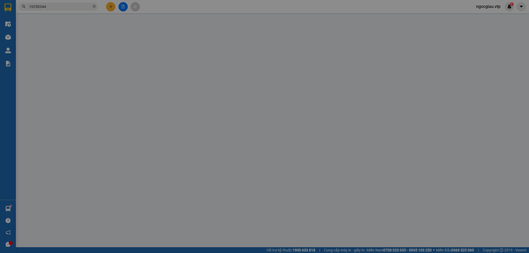
type input "130.000"
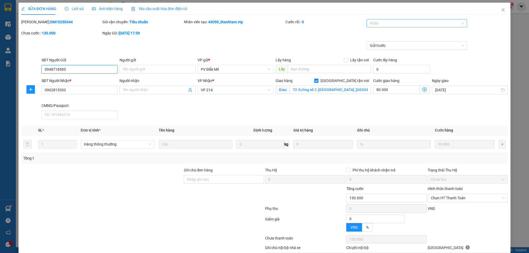
type input "2.500"
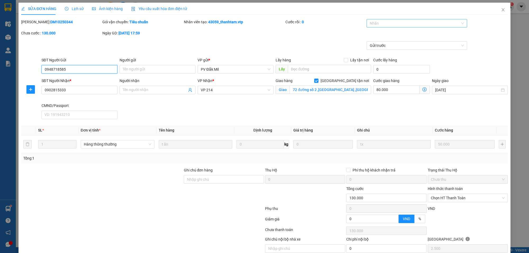
click at [381, 22] on div at bounding box center [414, 23] width 92 height 6
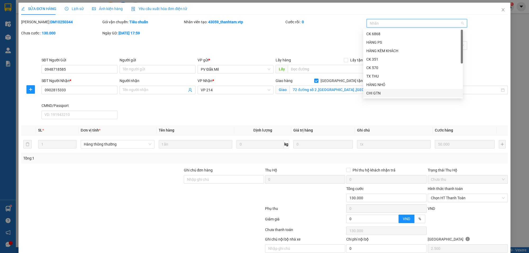
click at [382, 92] on div "CHI GTN" at bounding box center [412, 93] width 93 height 6
click at [484, 35] on div "Mã ĐH: DM10250344 Gói vận chuyển: Tiêu chuẩn Nhân viên tạo: 43059_thanhtam.vtp …" at bounding box center [264, 30] width 487 height 22
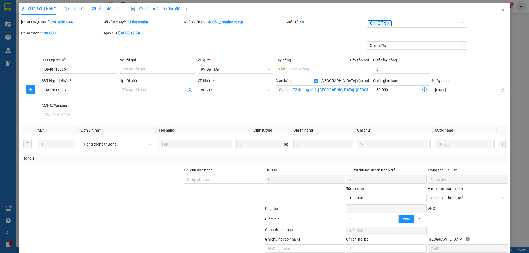
scroll to position [23, 0]
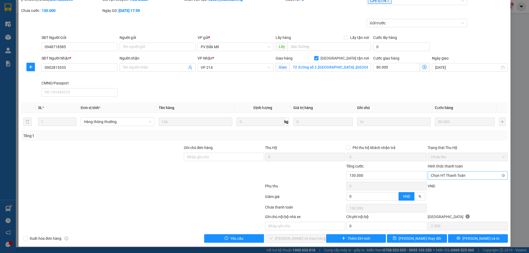
click at [435, 172] on span "Chọn HT Thanh Toán" at bounding box center [468, 175] width 74 height 8
click at [439, 183] on div "Tại văn phòng" at bounding box center [463, 186] width 73 height 6
type input "0"
click at [360, 223] on input "0" at bounding box center [386, 225] width 80 height 8
click at [302, 237] on span "[PERSON_NAME] và Giao hàng" at bounding box center [300, 238] width 51 height 6
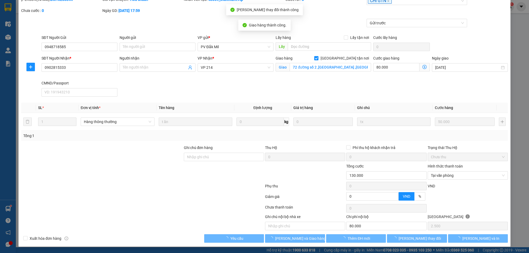
type input "80.000"
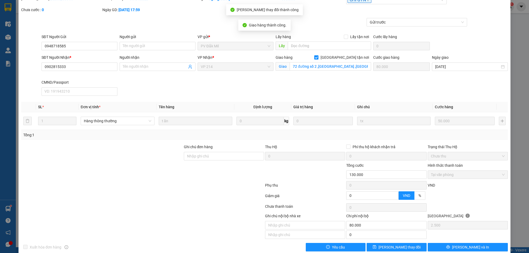
scroll to position [0, 0]
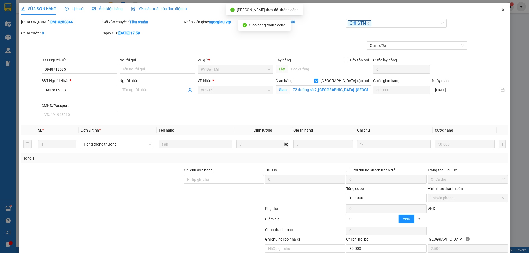
click at [501, 8] on icon "close" at bounding box center [503, 10] width 4 height 4
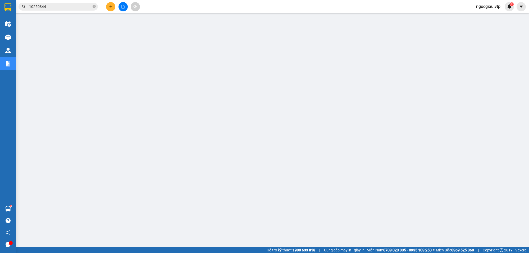
click at [59, 7] on input "10250344" at bounding box center [60, 7] width 62 height 6
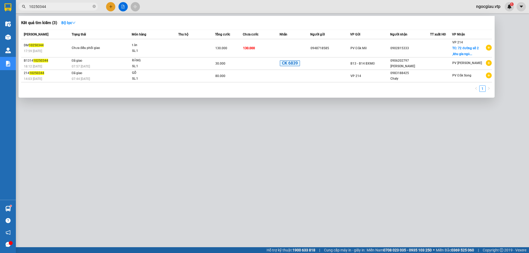
click at [59, 7] on input "10250344" at bounding box center [60, 7] width 62 height 6
click at [52, 6] on input "10250344" at bounding box center [60, 7] width 62 height 6
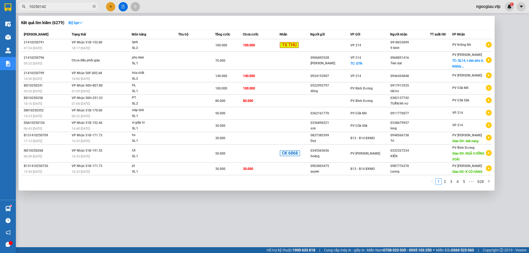
type input "10250142"
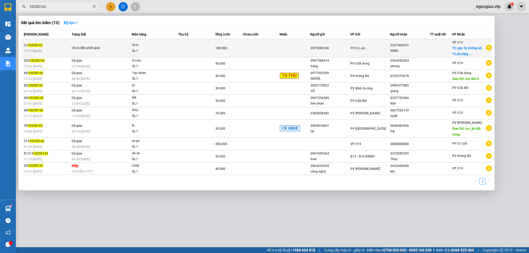
click at [262, 49] on td at bounding box center [261, 48] width 37 height 18
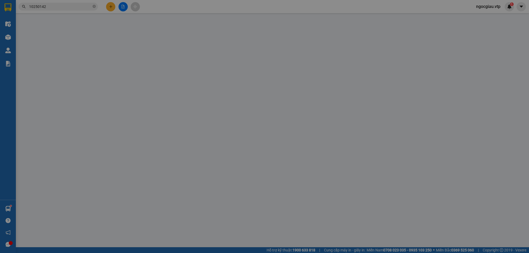
type input "0975200146"
type input "0337469241"
type input "NINH"
checkbox input "true"
type input "gtn 1b đường số 12 phường long thạch mỹ q9"
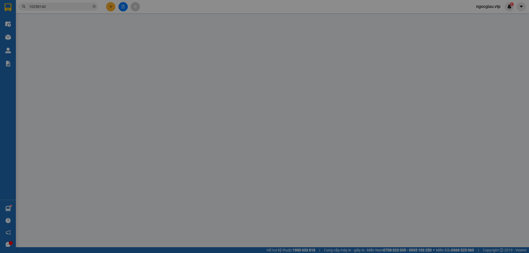
type input "ck 6868 180k 18h01 1410"
type input "0"
type input "180.000"
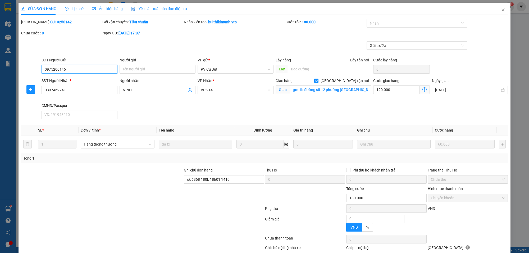
type input "3.000"
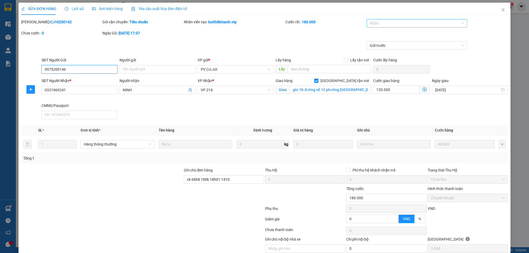
click at [374, 23] on div at bounding box center [414, 23] width 92 height 6
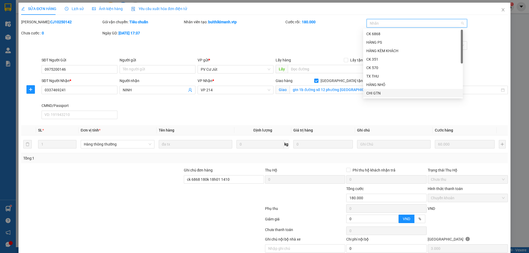
click at [380, 95] on div "CHI GTN" at bounding box center [412, 93] width 93 height 6
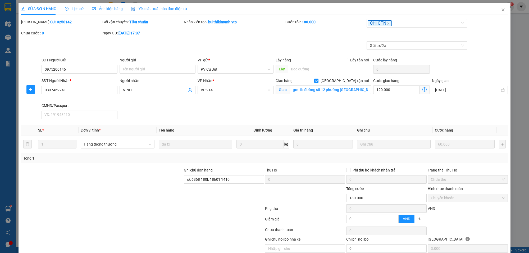
click at [491, 47] on div "Gửi trước" at bounding box center [264, 49] width 487 height 16
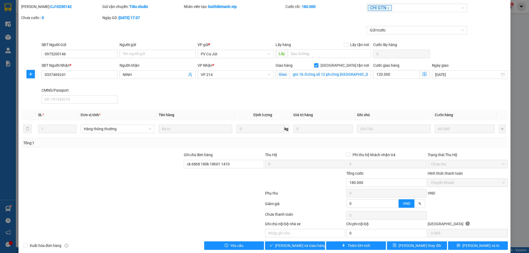
scroll to position [23, 0]
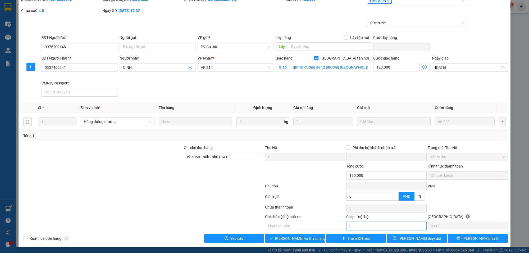
click at [349, 223] on input "0" at bounding box center [386, 225] width 80 height 8
click at [307, 237] on span "[PERSON_NAME] và Giao hàng" at bounding box center [300, 238] width 51 height 6
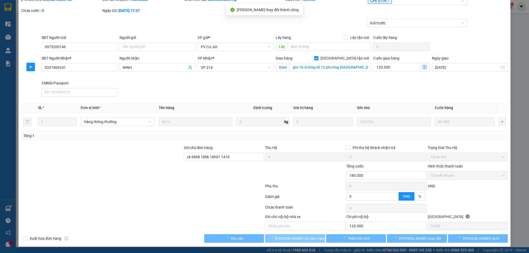
type input "120.000"
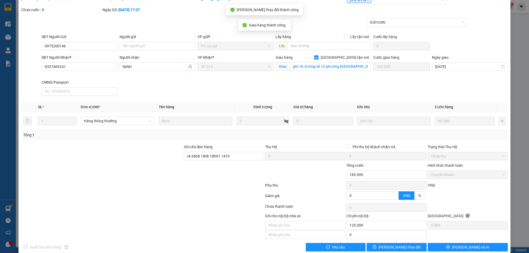
scroll to position [0, 0]
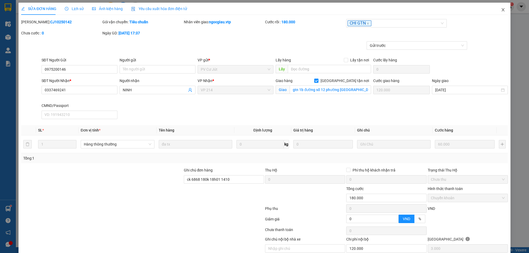
click at [501, 8] on span "Close" at bounding box center [502, 10] width 15 height 15
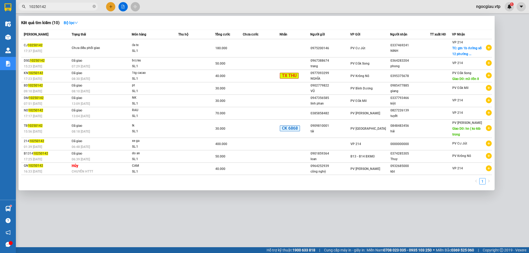
click at [72, 7] on input "10250142" at bounding box center [60, 7] width 62 height 6
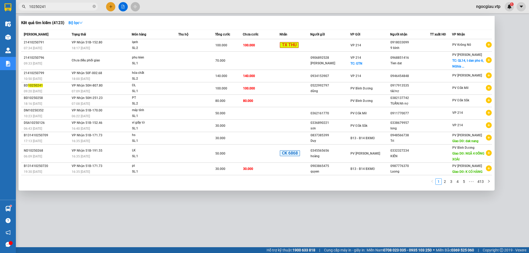
type input "10250241"
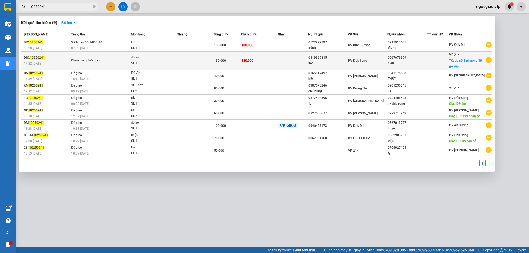
click at [233, 58] on div "130.000" at bounding box center [227, 61] width 27 height 6
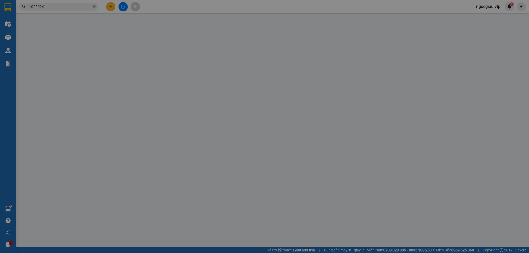
type input "0819969815"
type input "liên"
type input "0567679999"
type input "hiêu"
checkbox input "true"
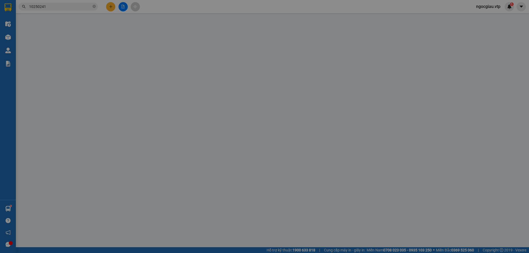
type input "dg số 8 phường 10 gò vấp"
type input "0"
type input "130.000"
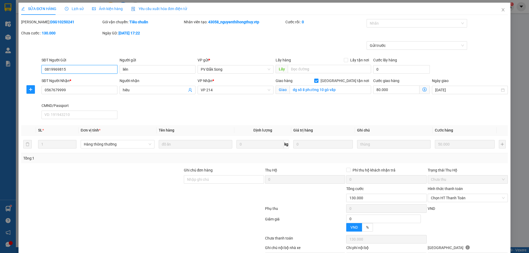
type input "2.500"
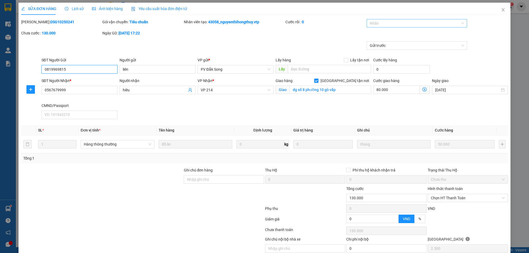
click at [386, 26] on div at bounding box center [414, 23] width 92 height 6
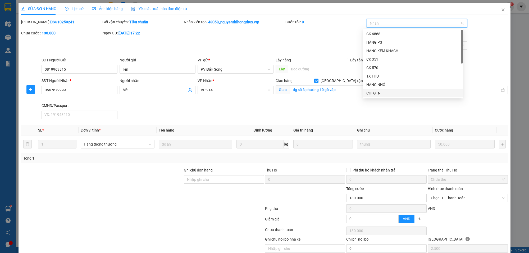
click at [373, 90] on div "CHI GTN" at bounding box center [412, 93] width 93 height 6
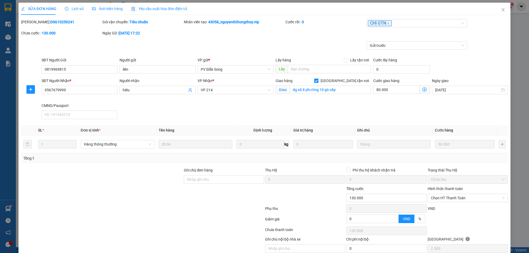
click at [332, 33] on div "Mã ĐH: DSG10250241 Gói vận chuyển: Tiêu chuẩn Nhân viên tạo: 43058_nguyenthihon…" at bounding box center [264, 30] width 487 height 22
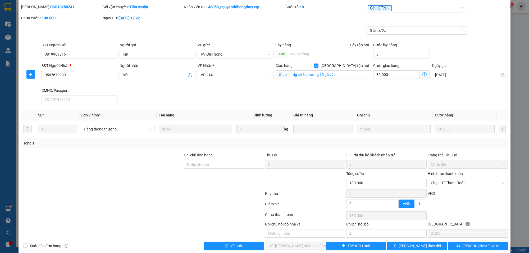
scroll to position [23, 0]
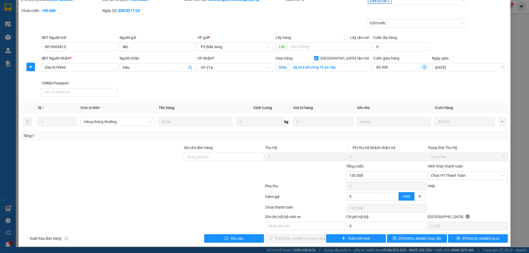
click at [436, 168] on div "Hình thức thanh toán" at bounding box center [467, 167] width 80 height 8
click at [439, 175] on span "Chọn HT Thanh Toán" at bounding box center [468, 175] width 74 height 8
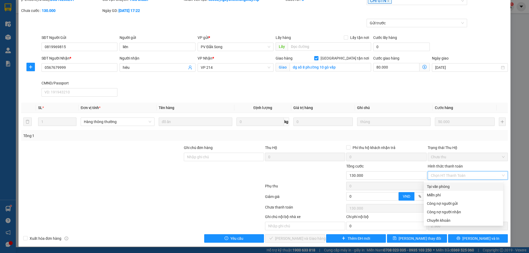
click at [436, 183] on div "Tại văn phòng" at bounding box center [463, 186] width 73 height 6
type input "0"
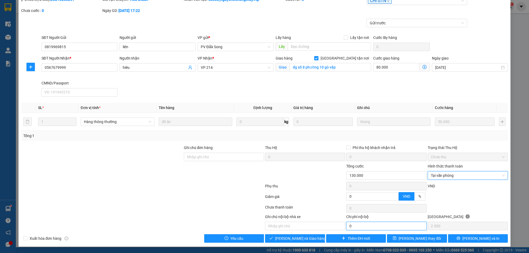
click at [354, 223] on input "0" at bounding box center [386, 225] width 80 height 8
click at [297, 239] on span "[PERSON_NAME] và Giao hàng" at bounding box center [300, 238] width 51 height 6
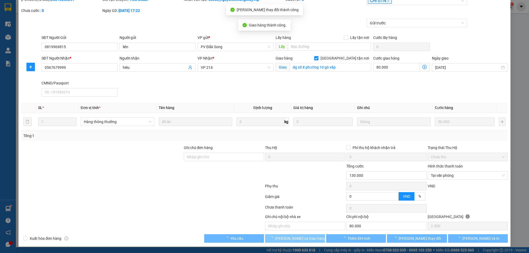
type input "80.000"
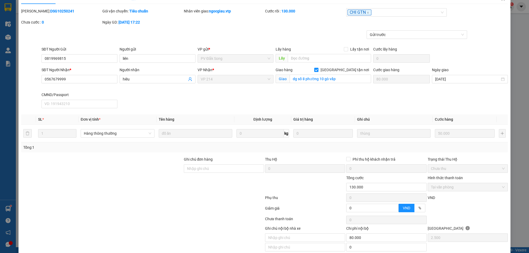
scroll to position [0, 0]
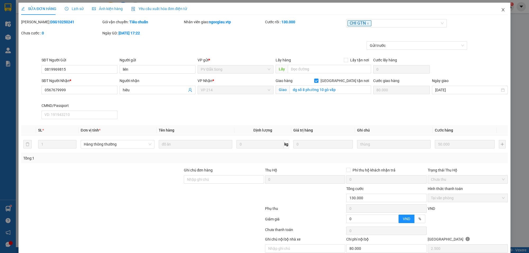
click at [501, 10] on icon "close" at bounding box center [503, 10] width 4 height 4
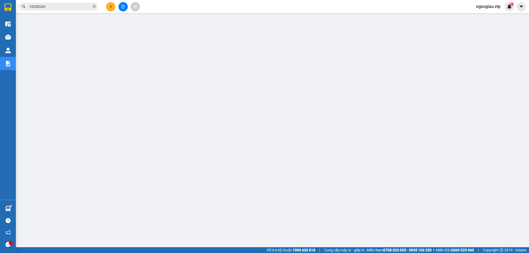
scroll to position [10, 0]
click at [485, 8] on span "ngocgiau.vtp" at bounding box center [487, 6] width 33 height 7
click at [486, 16] on span "Đăng xuất" at bounding box center [490, 16] width 22 height 6
